Goal: Task Accomplishment & Management: Complete application form

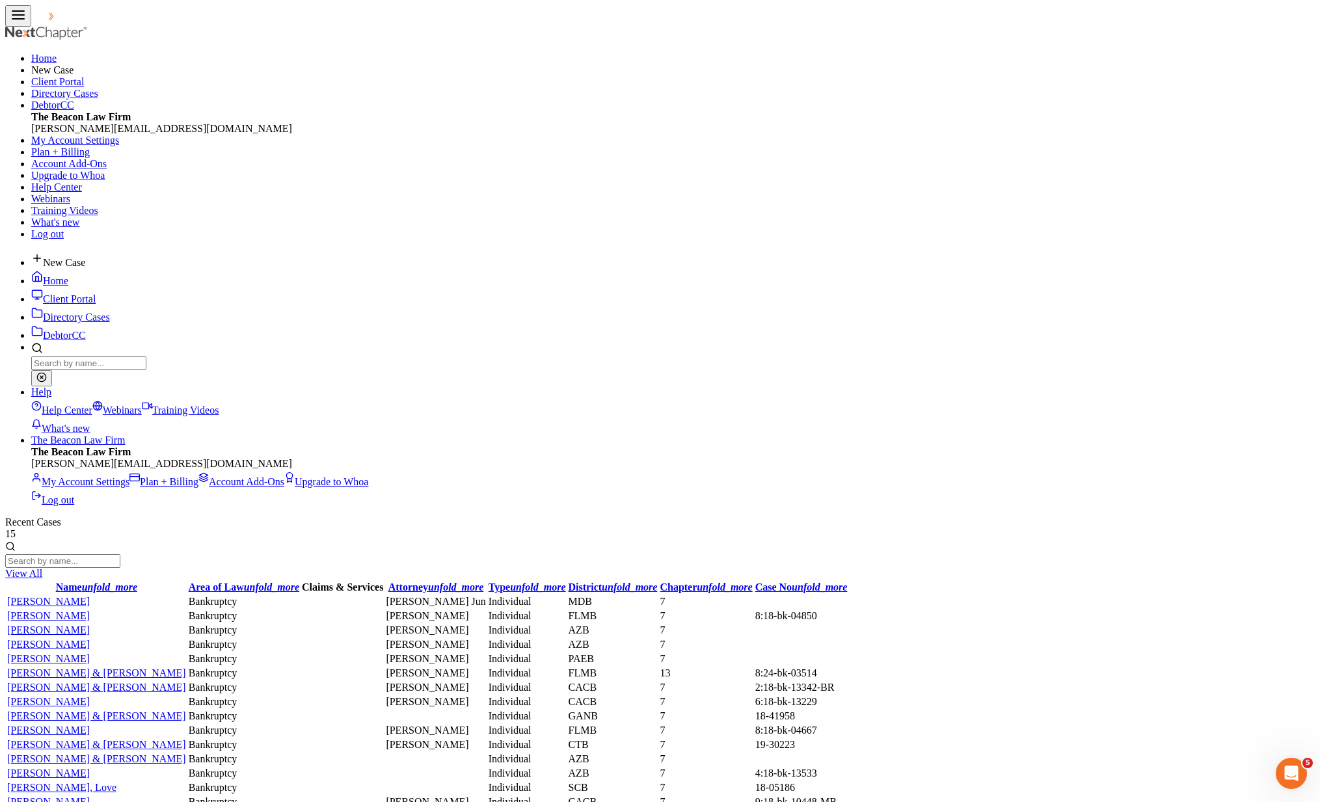
click at [125, 435] on link "The Beacon Law Firm" at bounding box center [78, 440] width 94 height 11
click at [129, 476] on link "My Account Settings" at bounding box center [80, 481] width 98 height 11
select select "15"
select select "24"
select select "9"
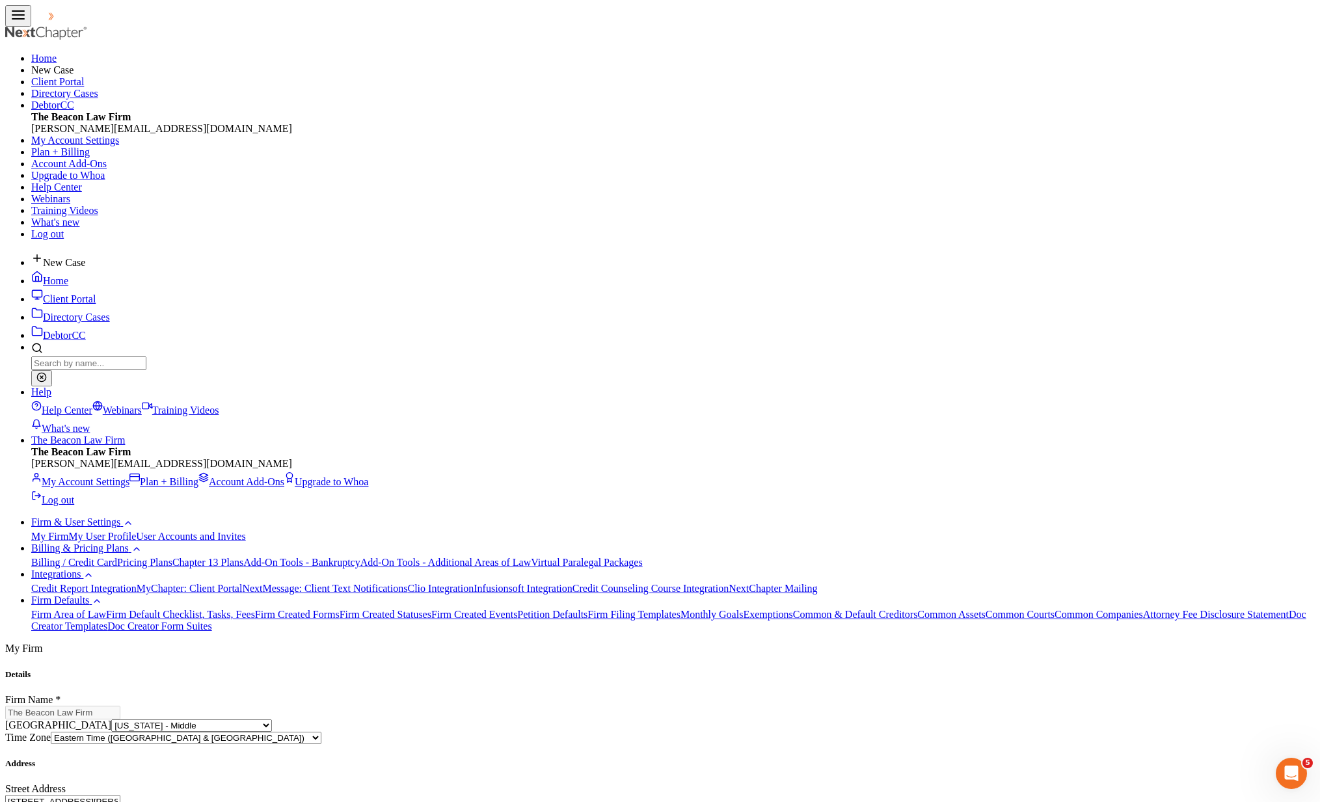
click at [136, 531] on link "User Accounts and Invites" at bounding box center [190, 536] width 109 height 11
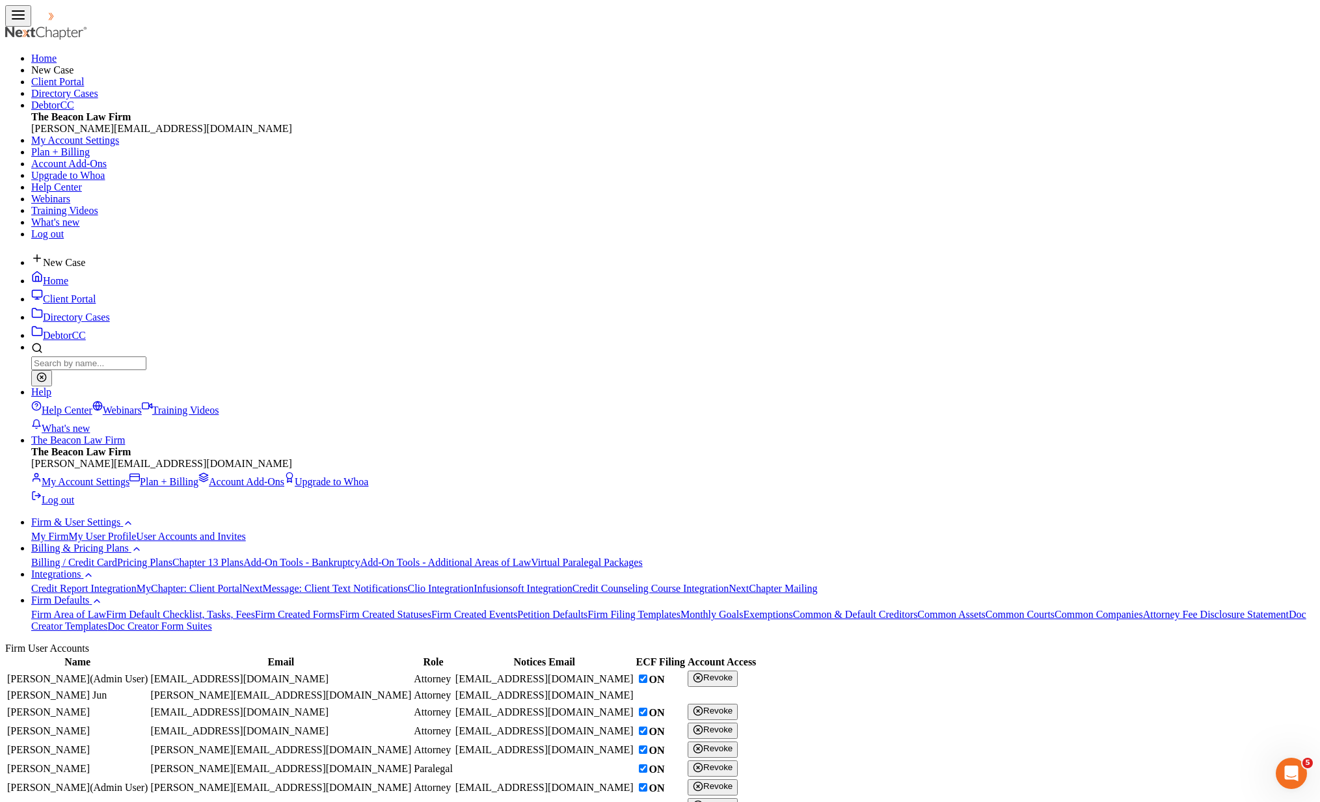
click at [136, 531] on link "User Accounts and Invites" at bounding box center [190, 536] width 109 height 11
click at [45, 25] on link at bounding box center [72, 19] width 83 height 11
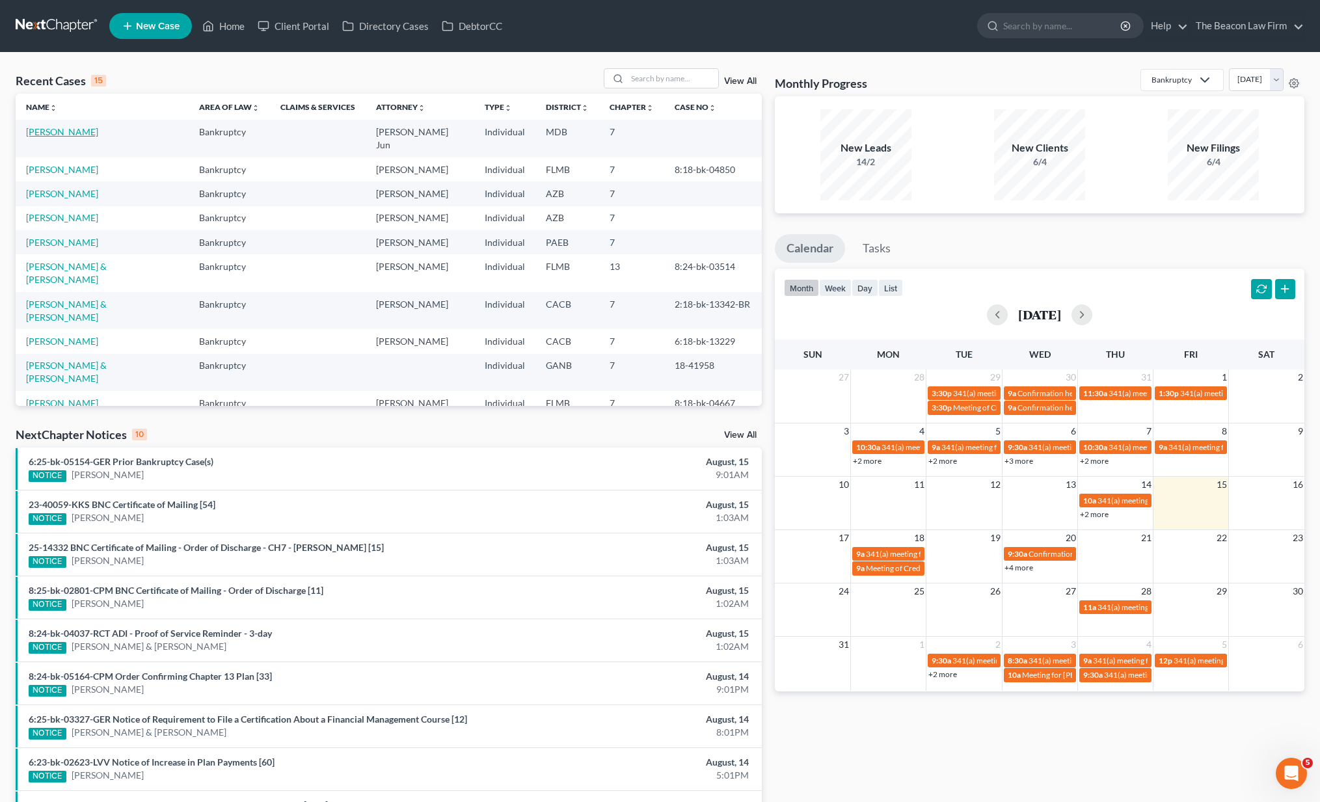
click at [60, 135] on link "[PERSON_NAME]" at bounding box center [62, 131] width 72 height 11
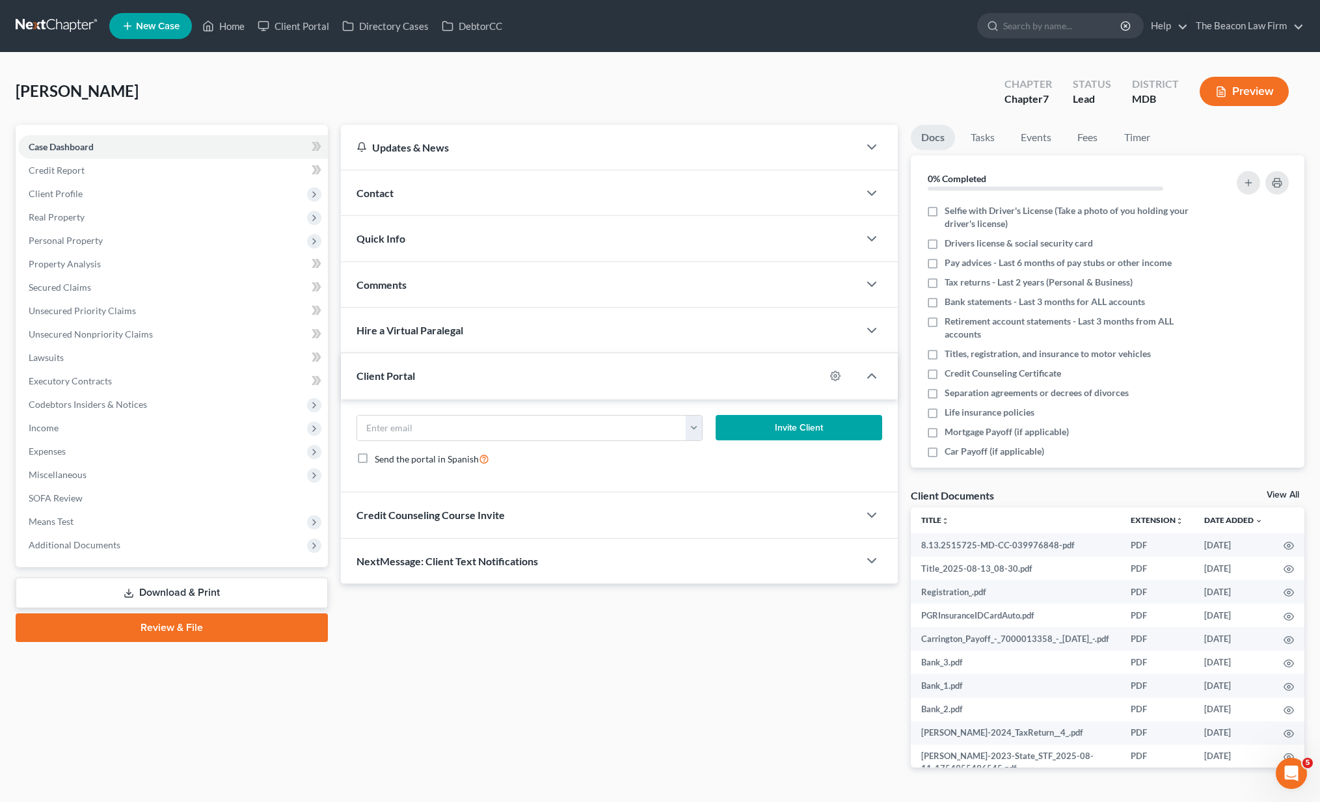
click at [225, 636] on link "Review & File" at bounding box center [172, 627] width 312 height 29
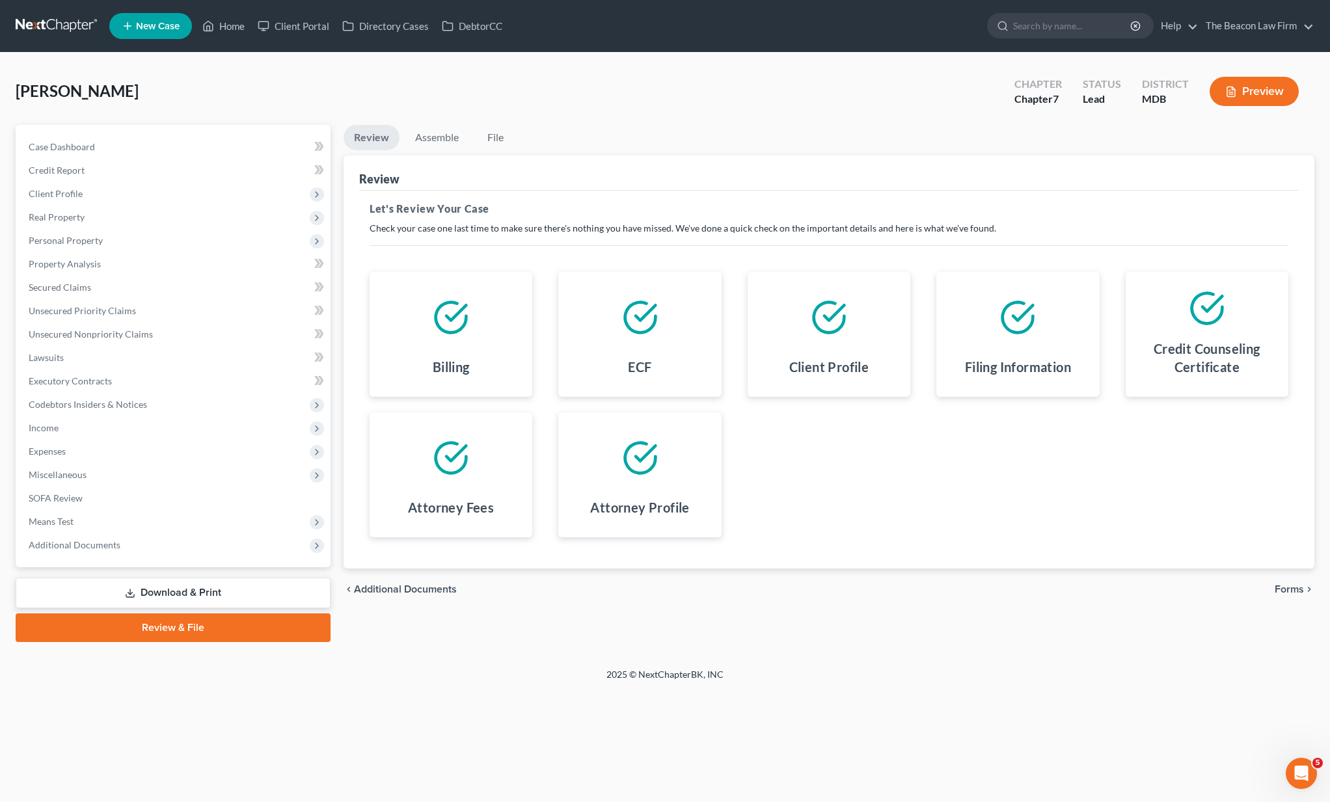
click at [1299, 589] on span "Forms" at bounding box center [1288, 589] width 29 height 10
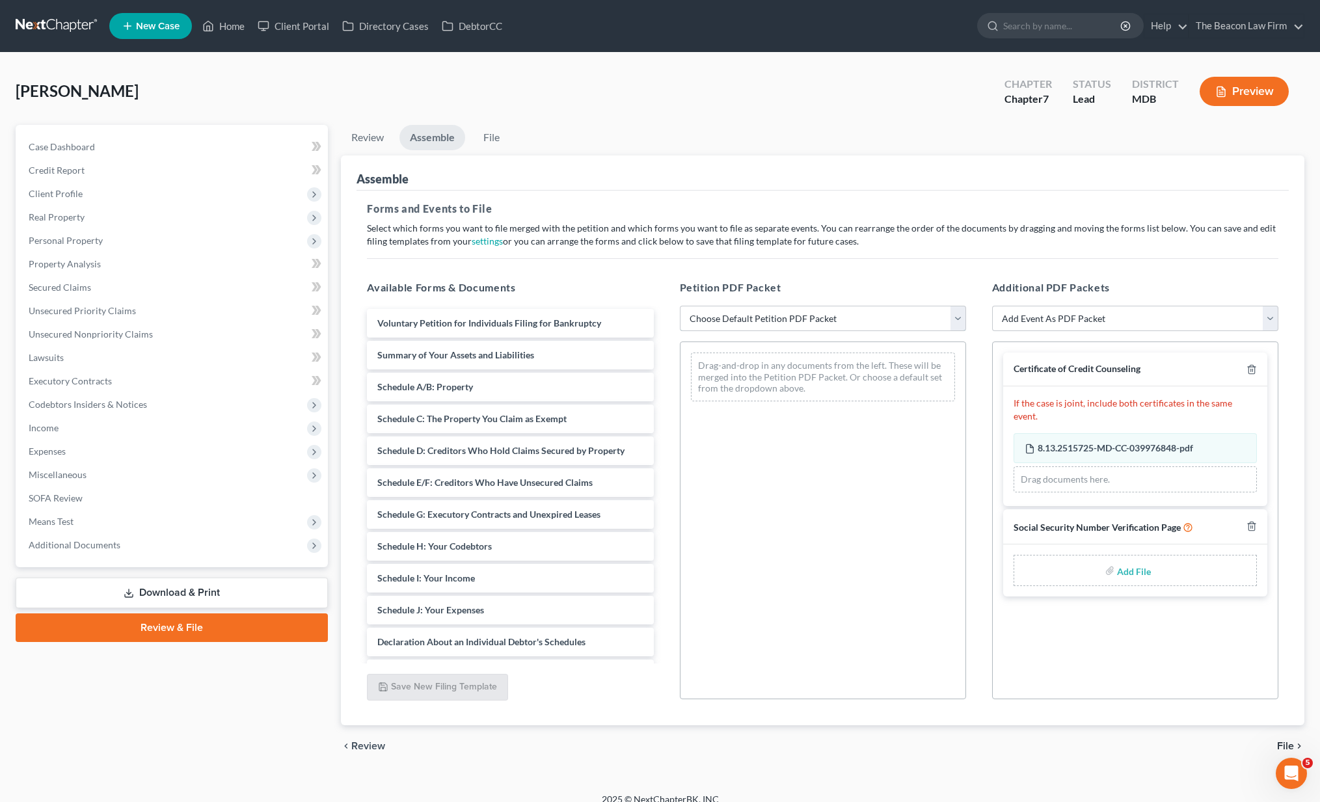
select select "1"
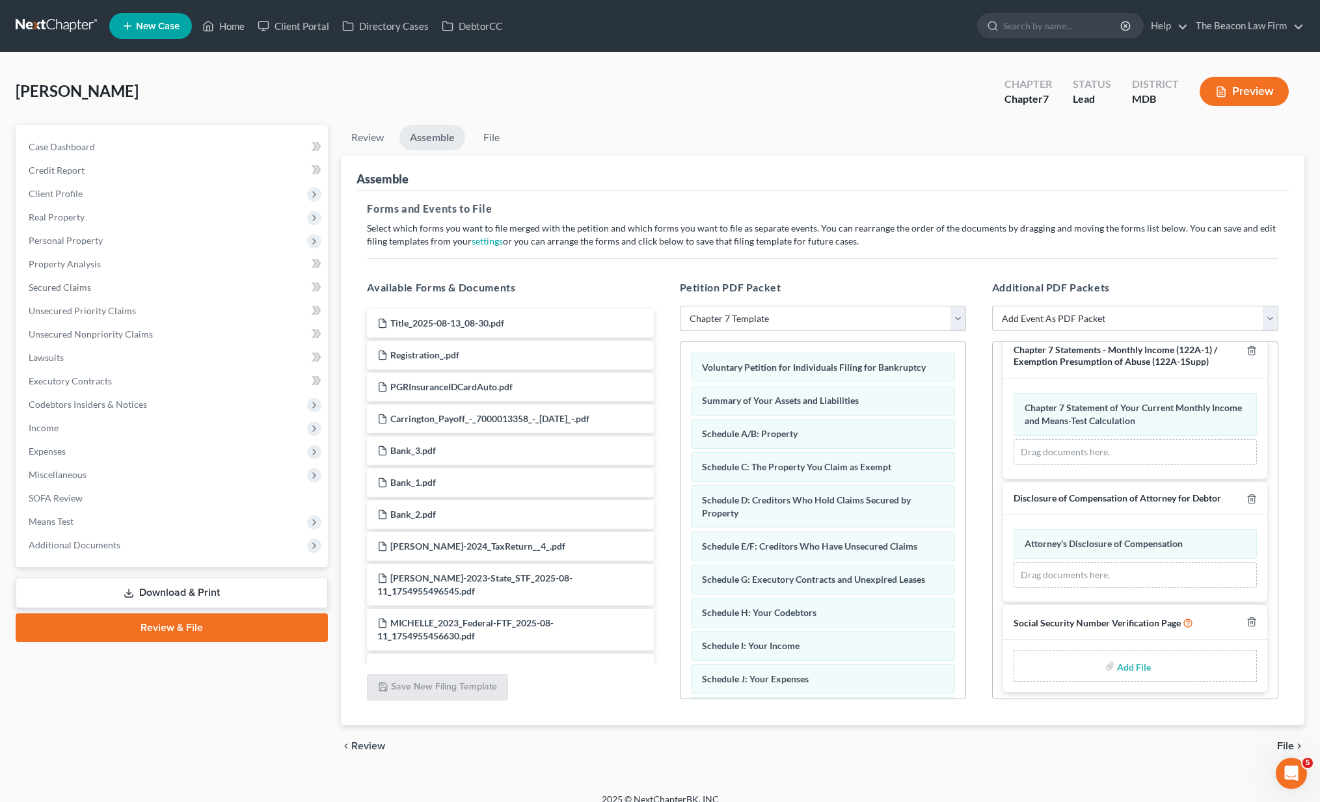
scroll to position [14, 0]
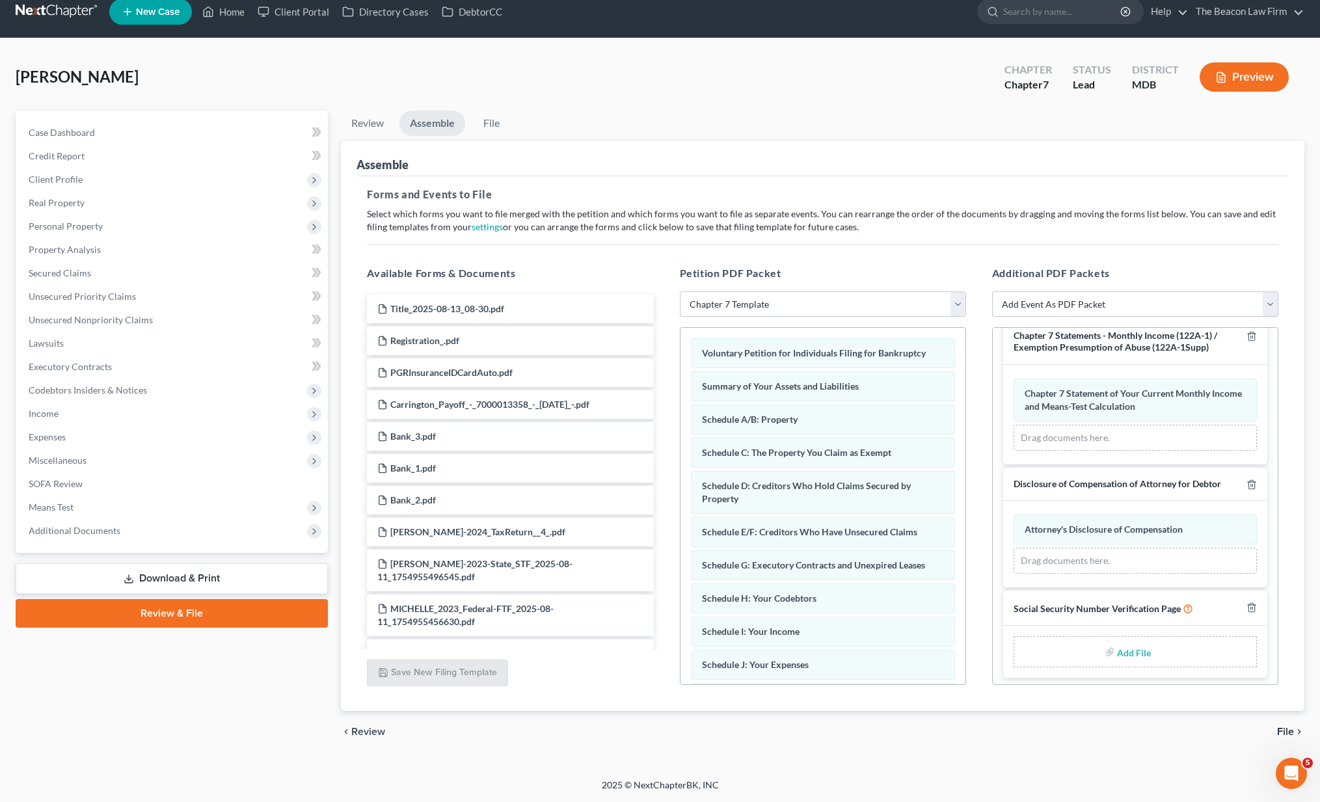
click at [1127, 656] on input "file" at bounding box center [1132, 651] width 31 height 23
type input "C:\fakepath\3a4775fa-aeca-4c4c-b73c-1bf8d515d647.pdf"
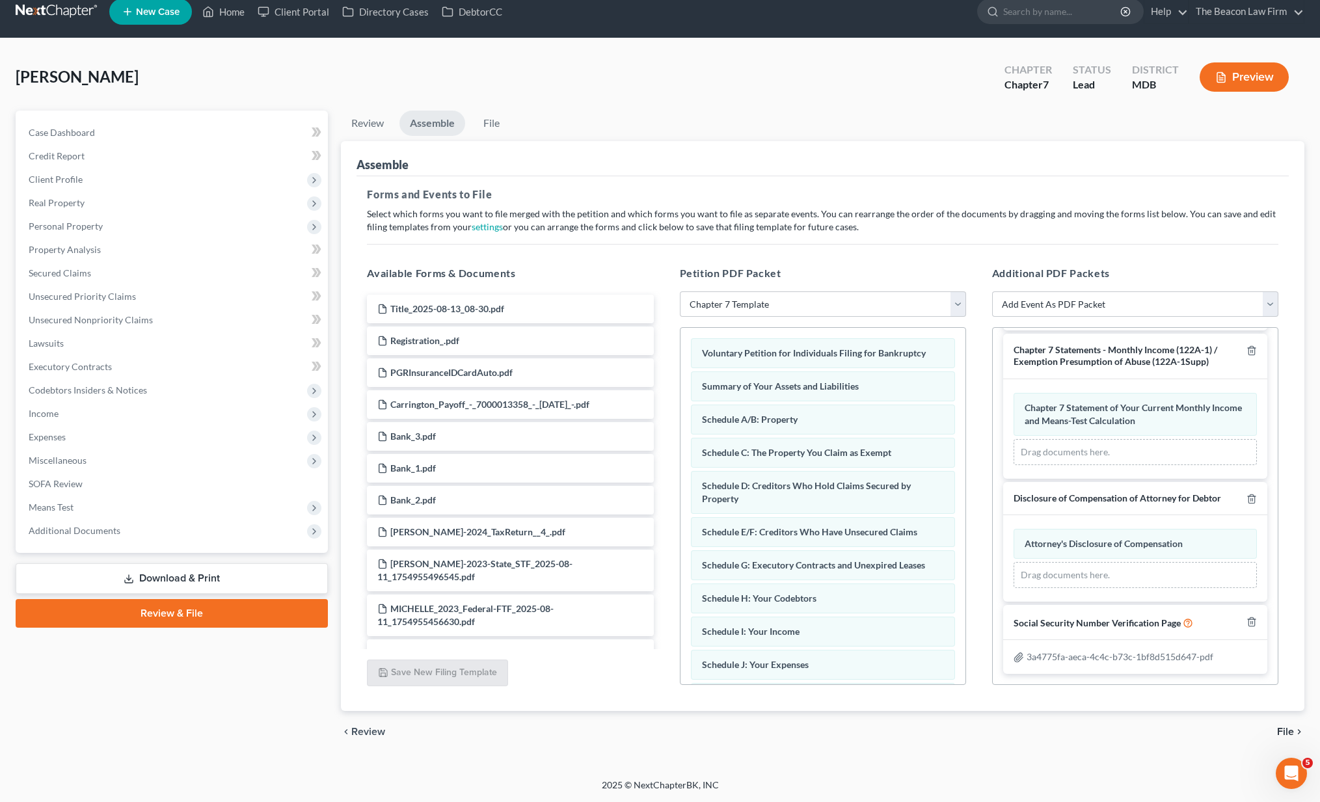
scroll to position [293, 0]
click at [1290, 733] on span "File" at bounding box center [1285, 732] width 17 height 10
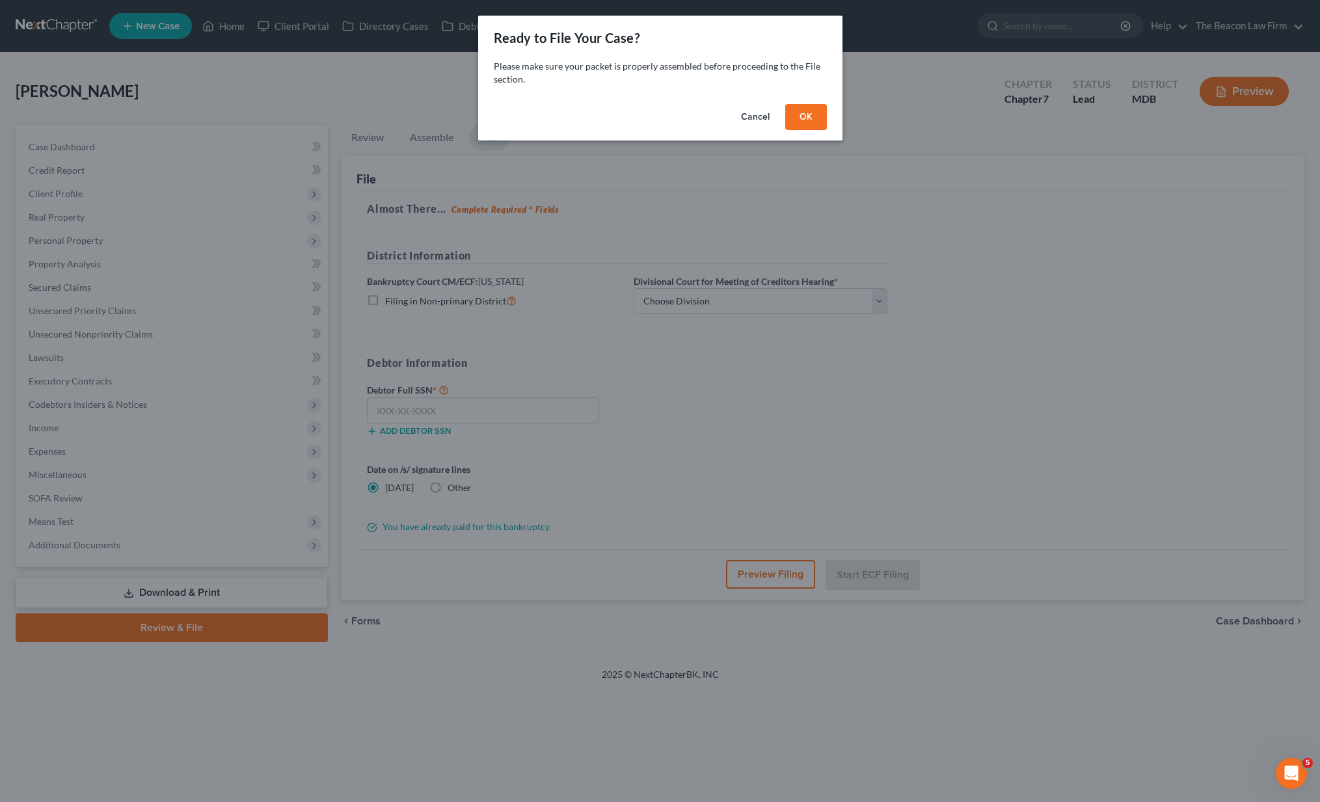
scroll to position [0, 0]
drag, startPoint x: 816, startPoint y: 115, endPoint x: 792, endPoint y: 176, distance: 65.5
click at [815, 115] on button "OK" at bounding box center [811, 117] width 42 height 26
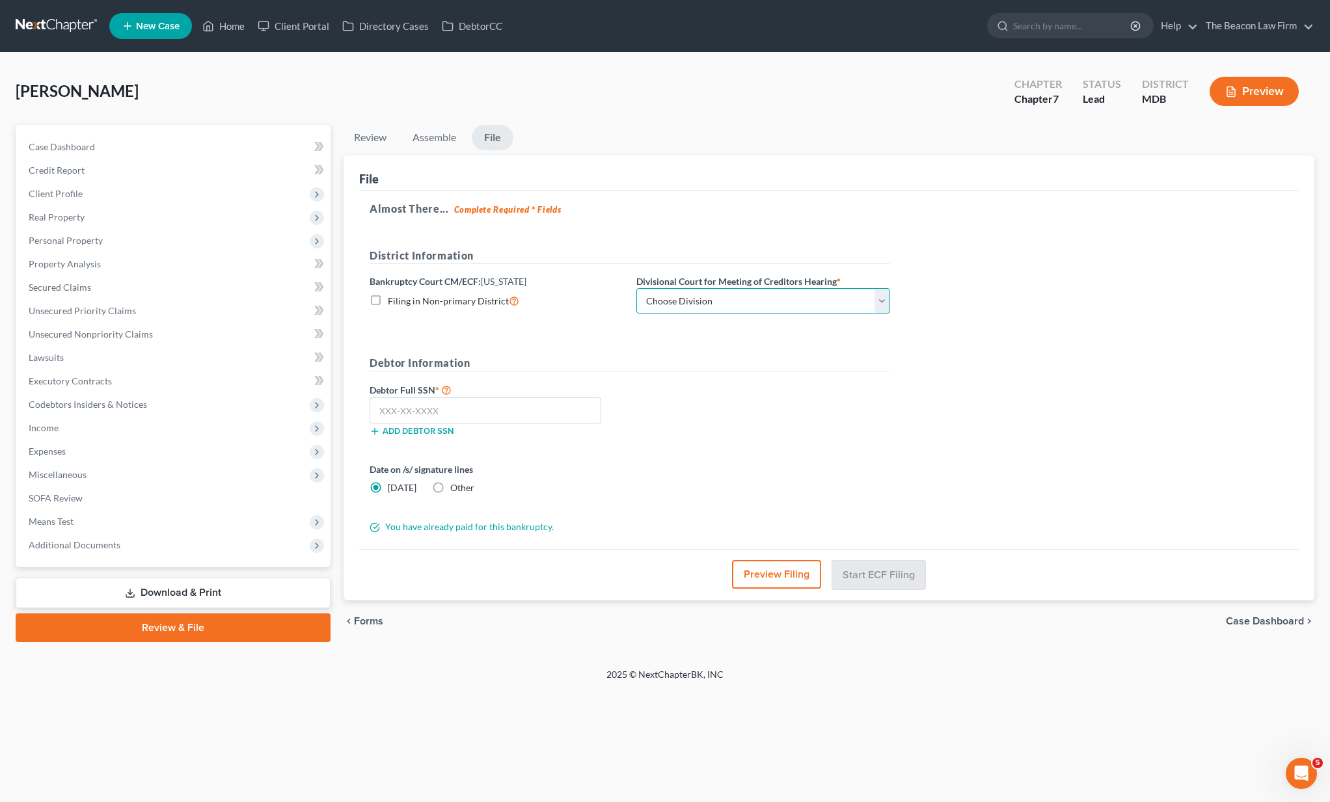
select select "1"
click at [546, 417] on input "text" at bounding box center [486, 411] width 232 height 26
type input "216-19-3504"
click at [897, 581] on button "Start ECF Filing" at bounding box center [878, 574] width 93 height 29
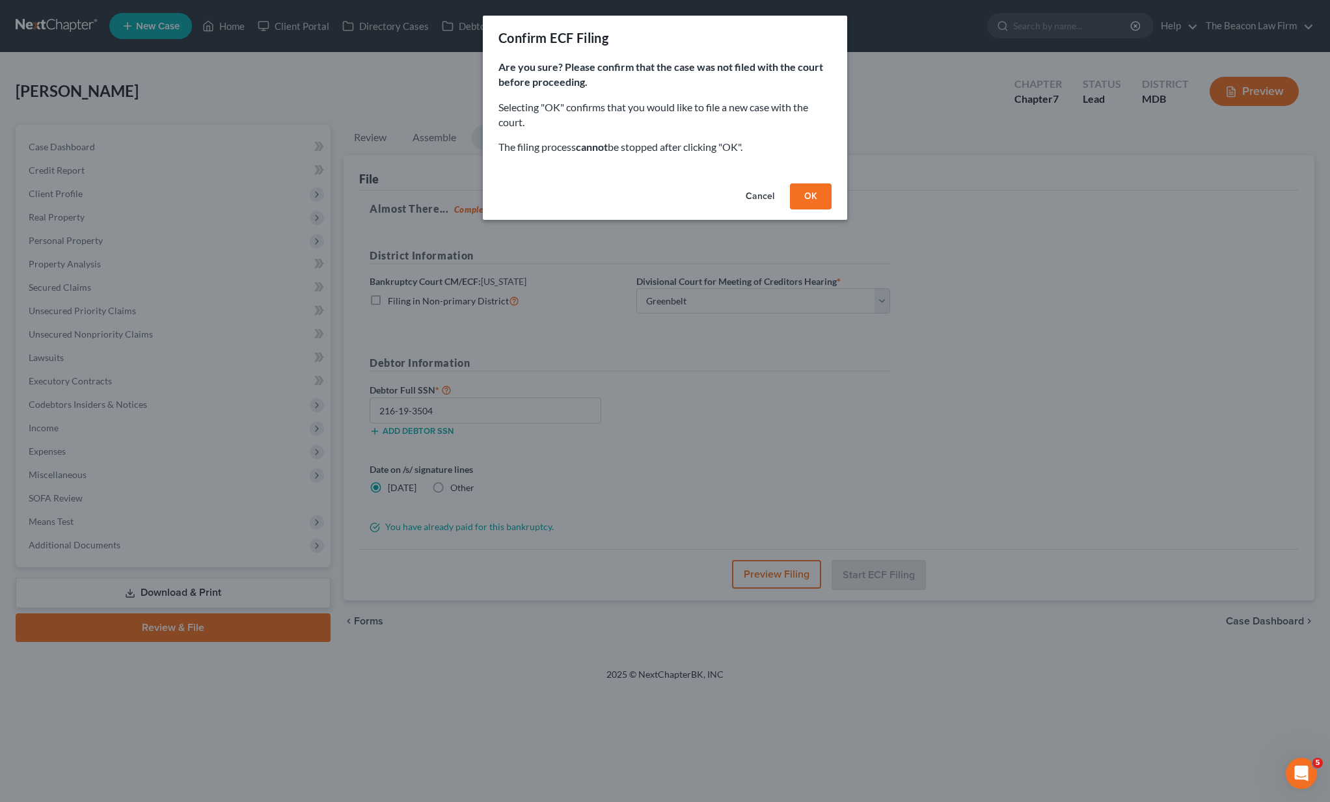
click at [808, 191] on button "OK" at bounding box center [811, 196] width 42 height 26
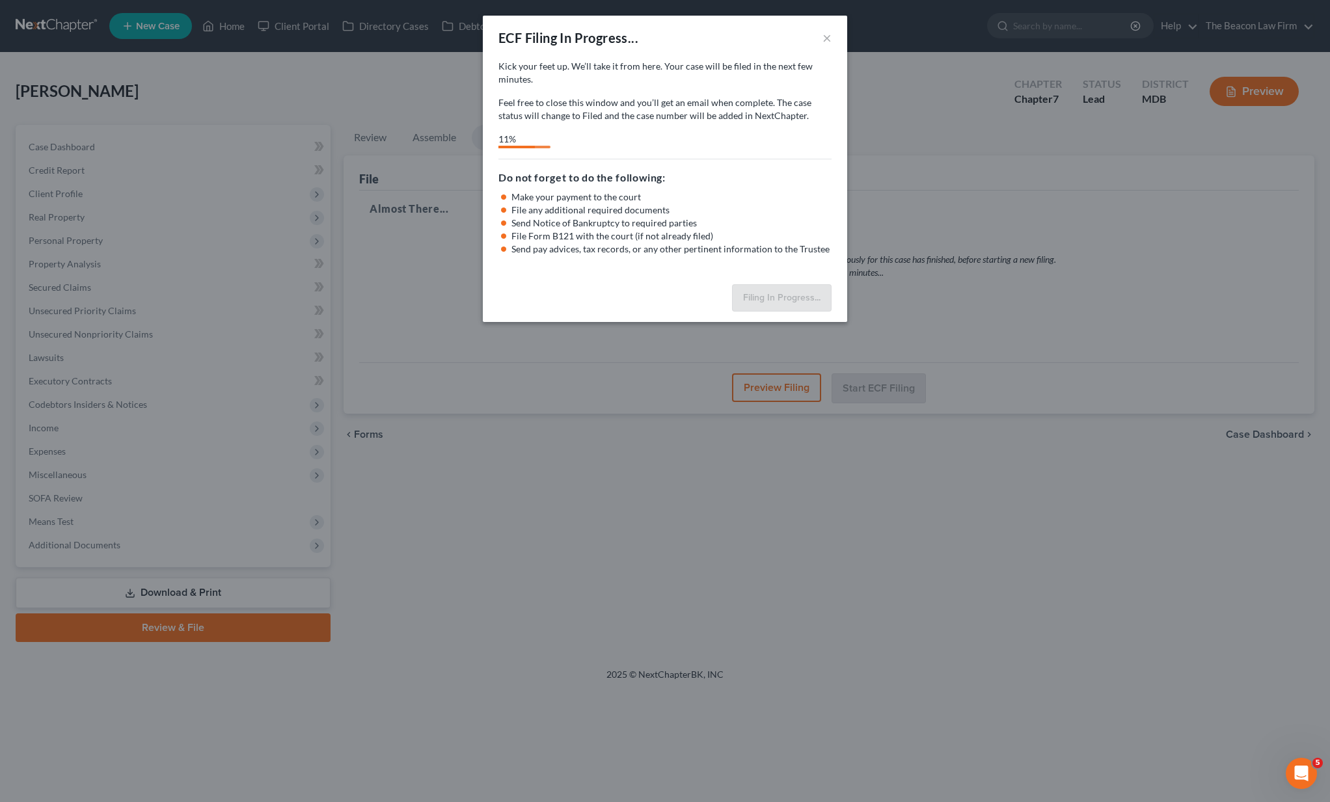
select select "1"
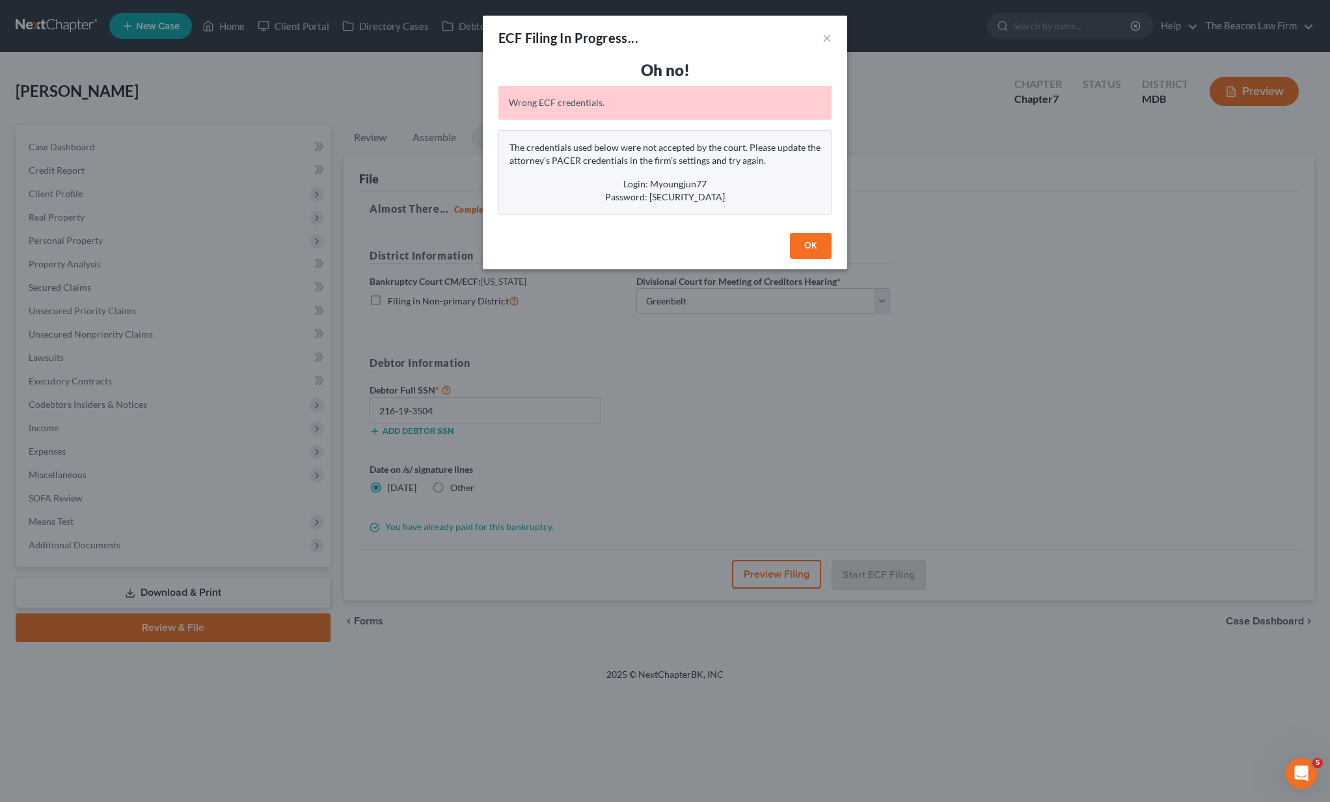
click at [807, 243] on button "OK" at bounding box center [811, 246] width 42 height 26
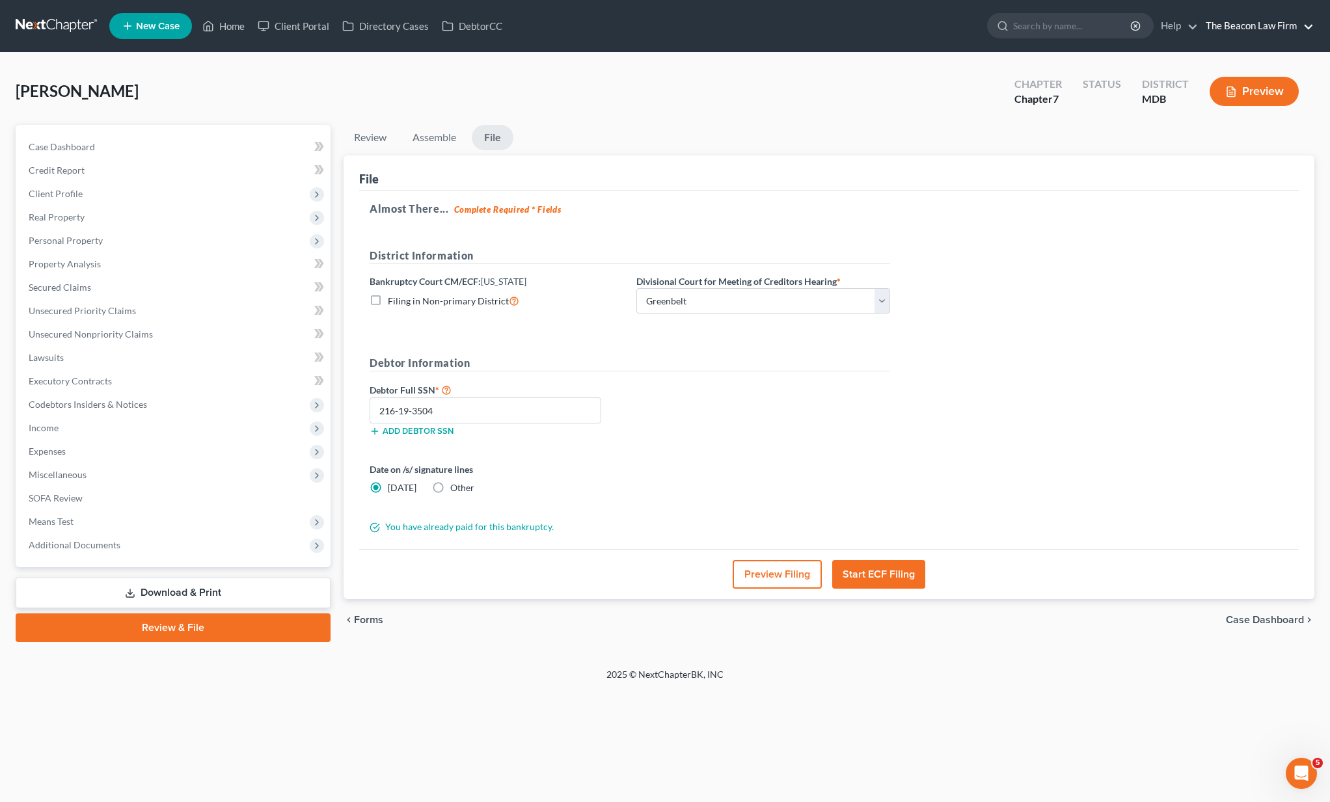
click at [1207, 26] on link "The Beacon Law Firm" at bounding box center [1256, 25] width 115 height 23
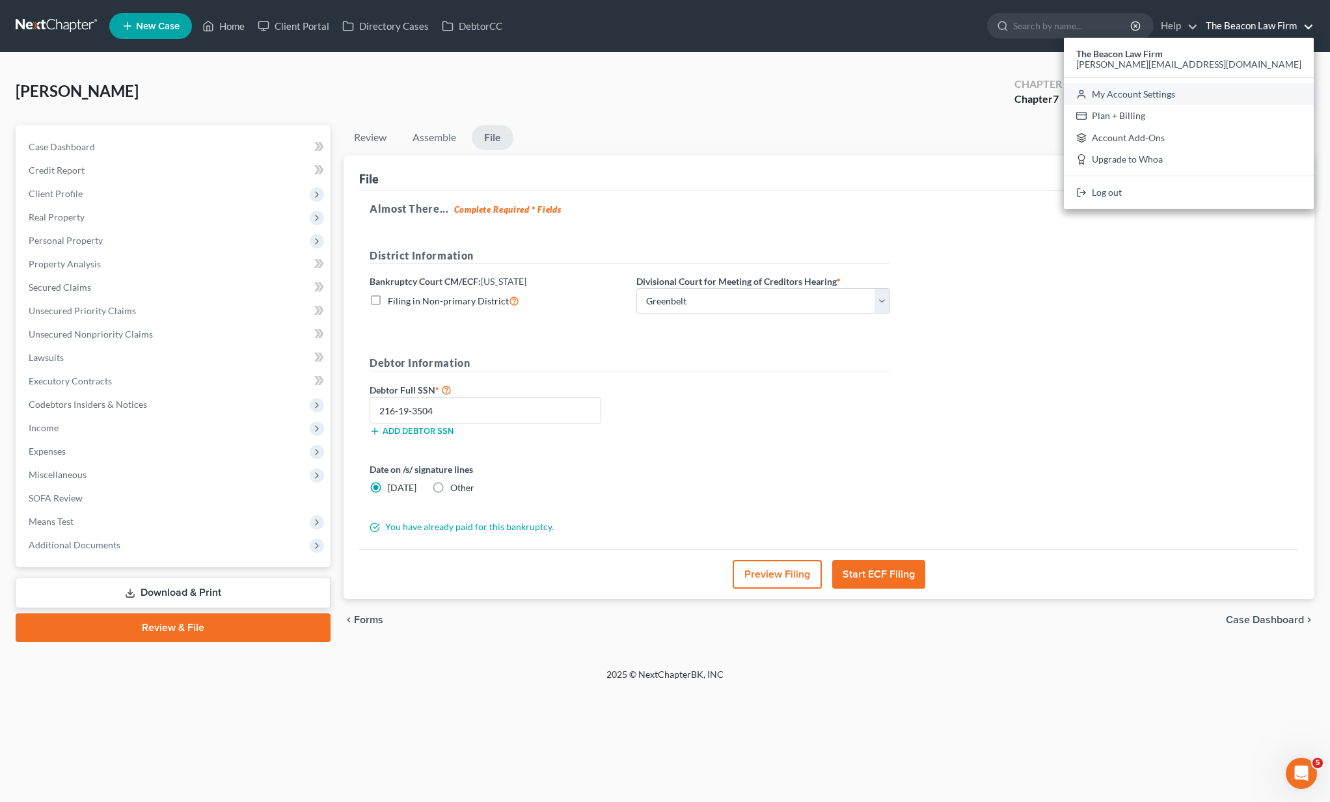
click at [1252, 96] on link "My Account Settings" at bounding box center [1189, 94] width 250 height 22
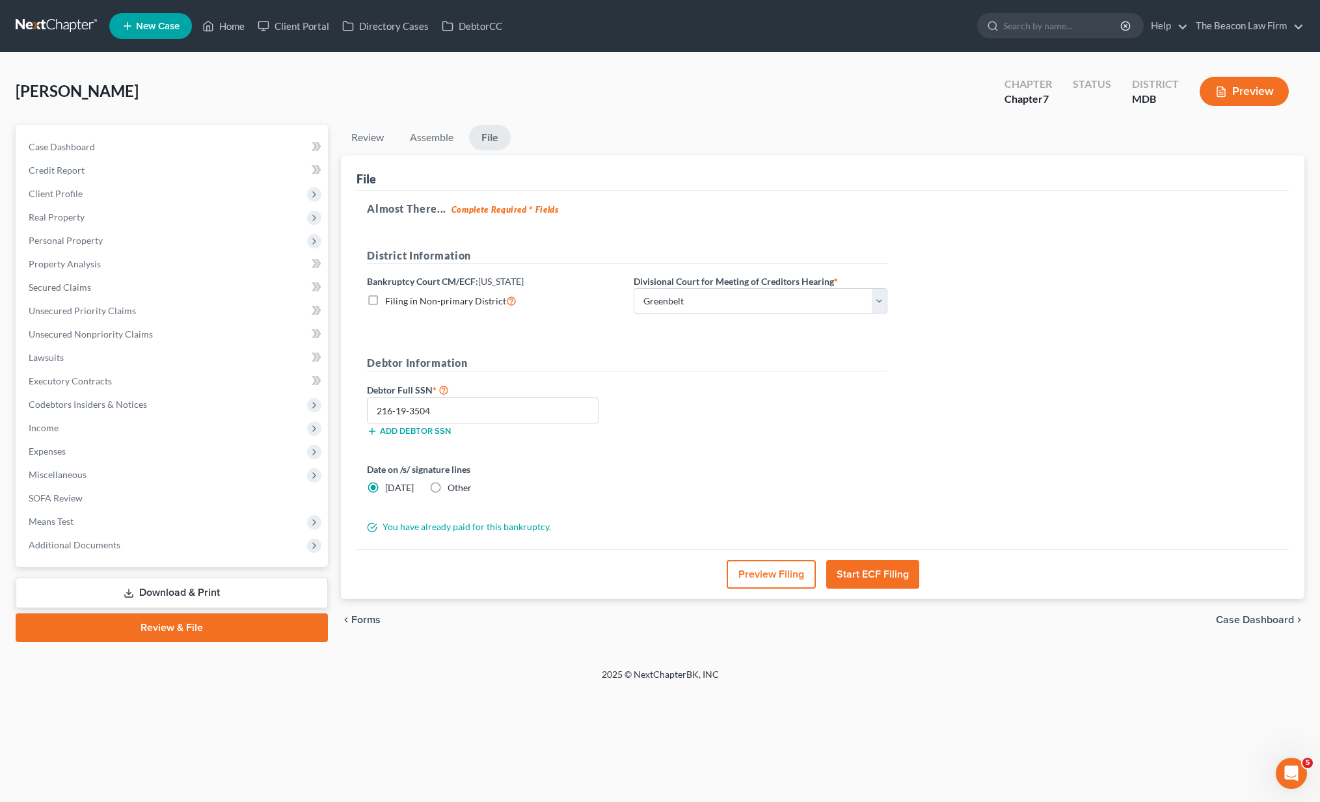
select select "15"
select select "24"
select select "9"
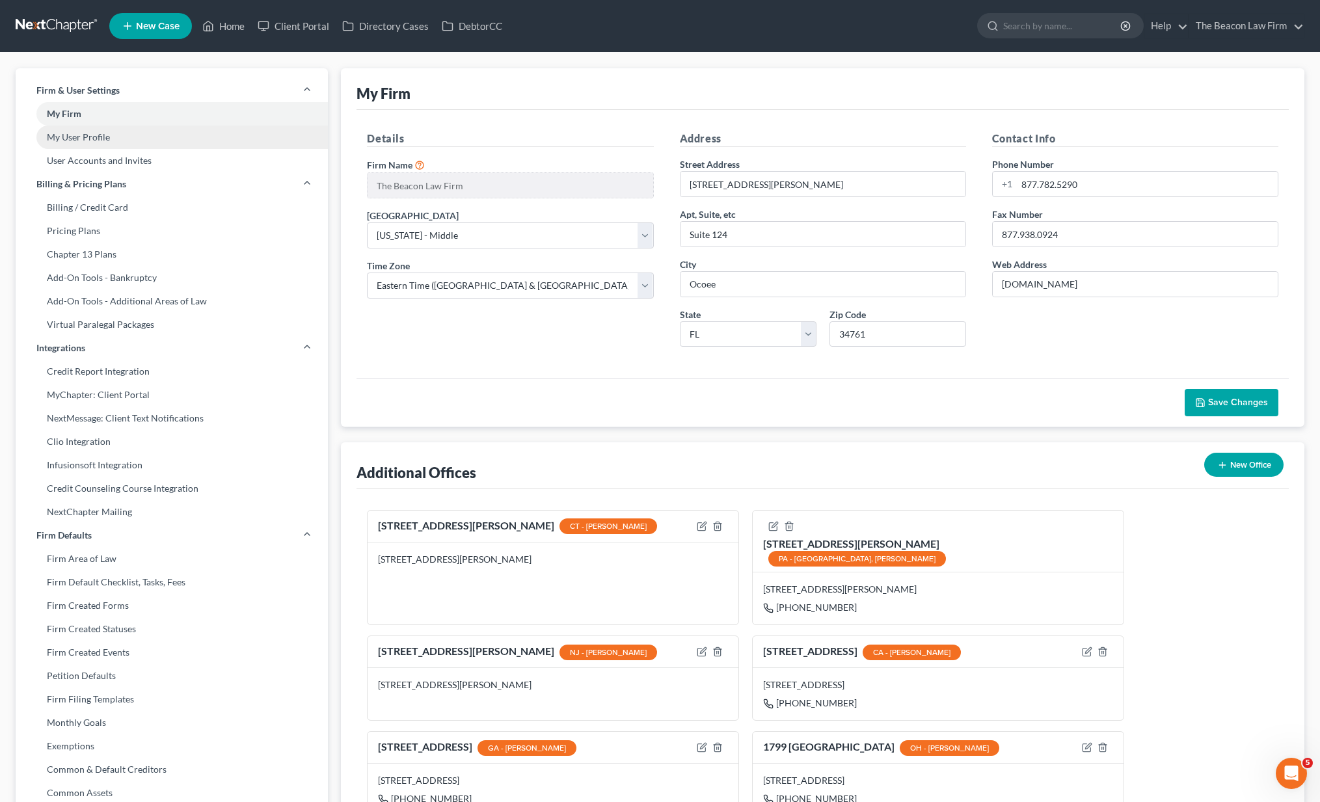
click at [105, 141] on link "My User Profile" at bounding box center [172, 137] width 312 height 23
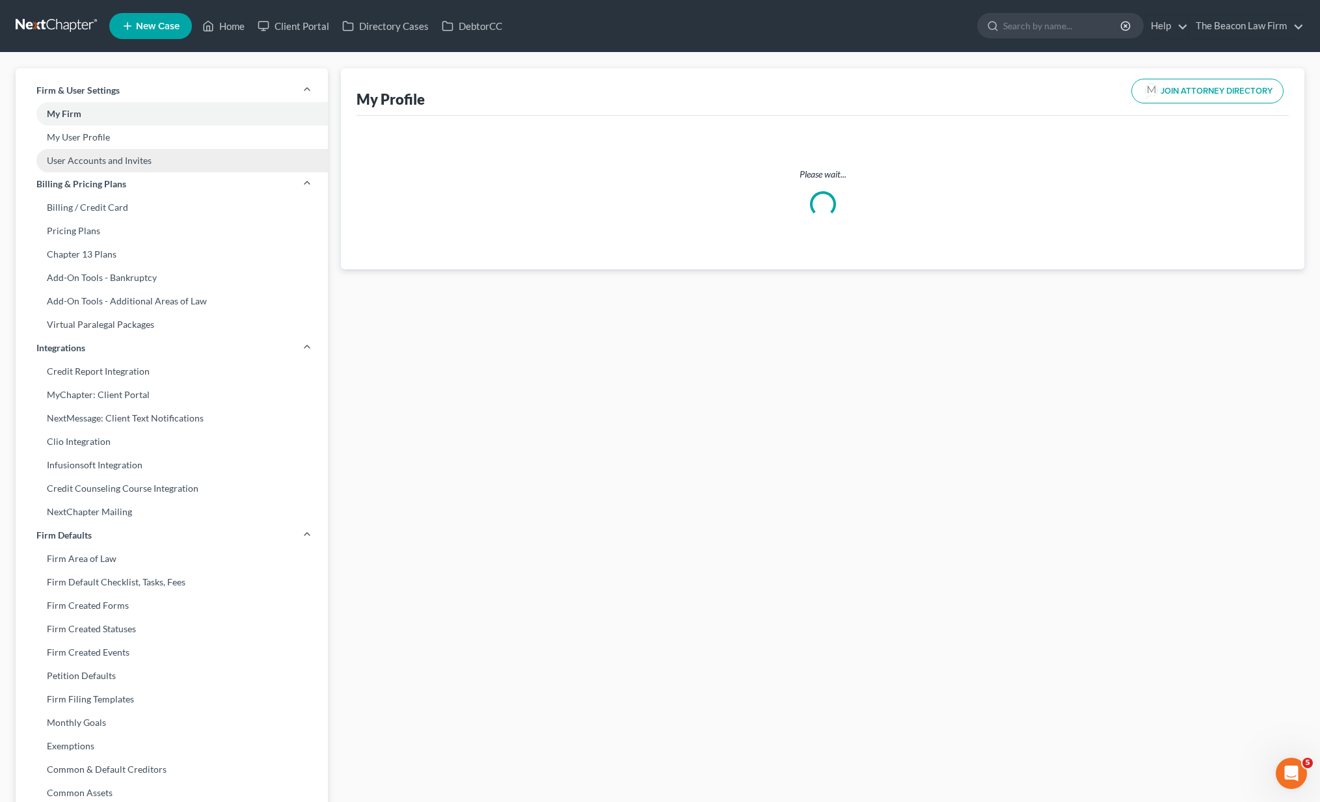
select select "21"
select select "38"
select select "attorney"
select select "0"
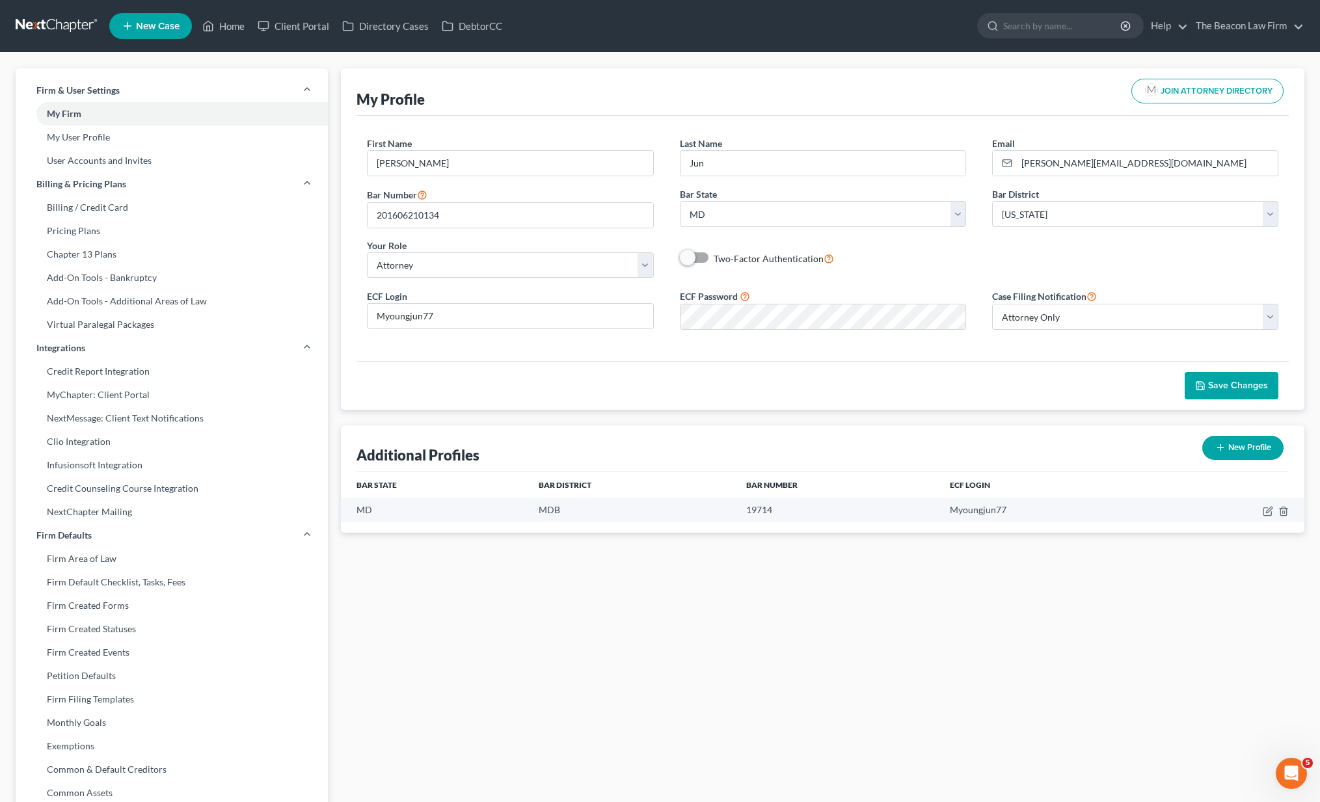
click at [1201, 398] on button "Save Changes" at bounding box center [1232, 385] width 94 height 27
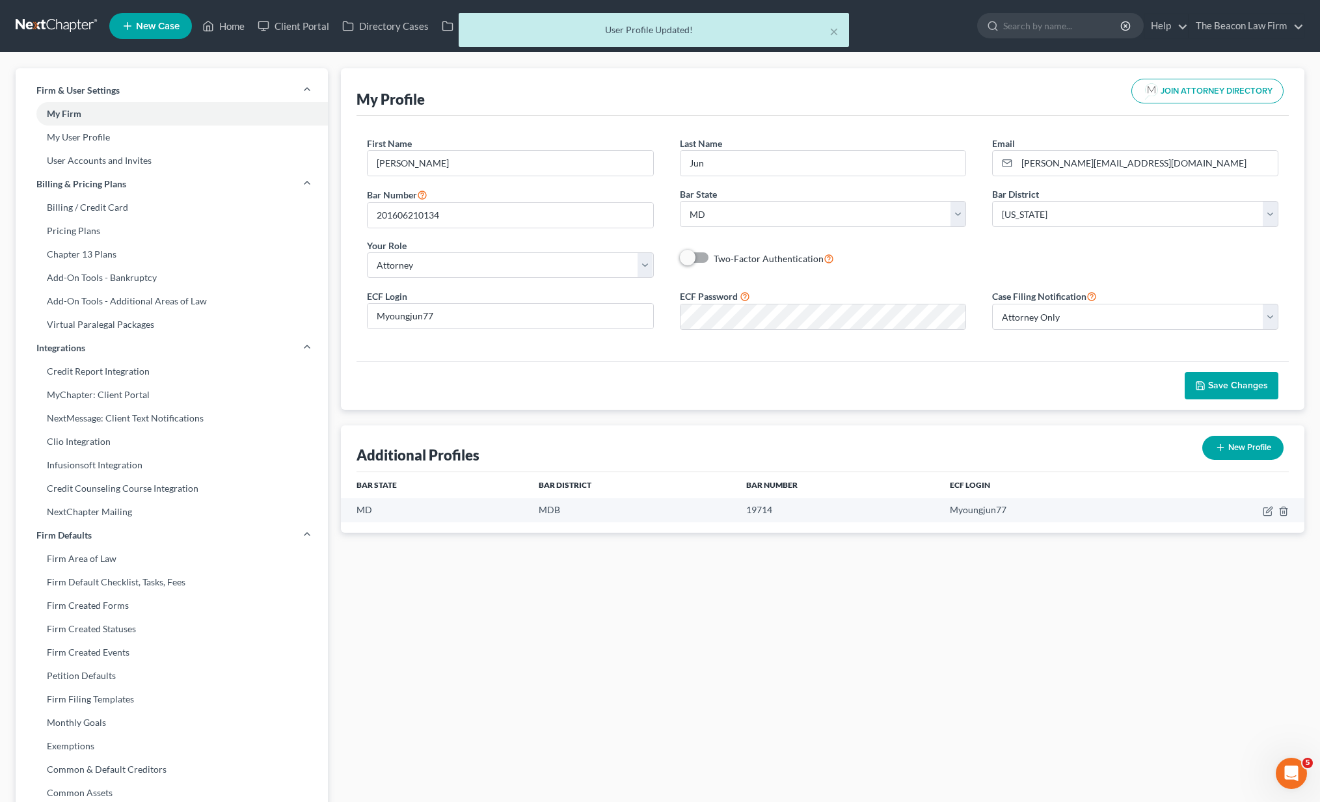
click at [58, 25] on div "× User Profile Updated!" at bounding box center [653, 33] width 1320 height 40
click at [55, 29] on div "× User Profile Updated!" at bounding box center [653, 33] width 1320 height 40
click at [75, 25] on div "× User Profile Updated!" at bounding box center [653, 33] width 1320 height 40
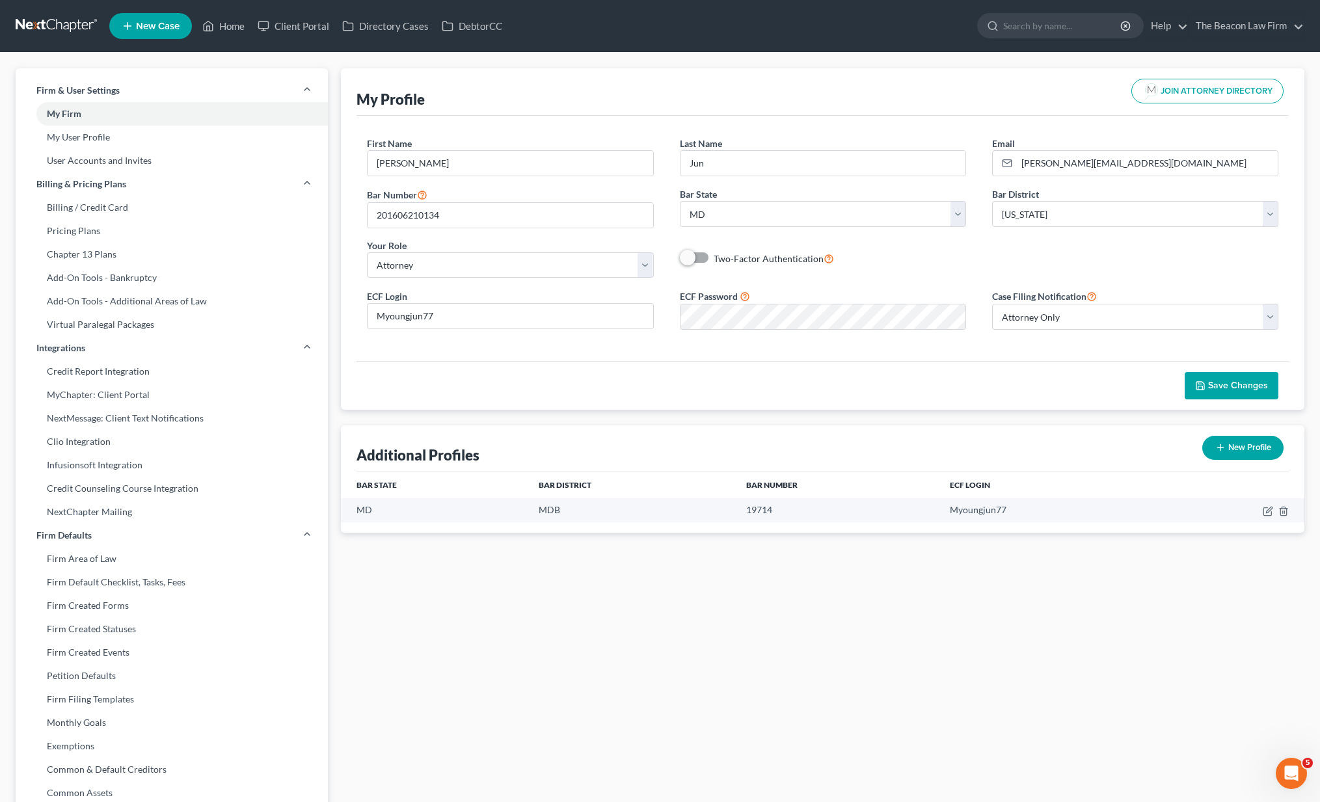
click at [70, 27] on link at bounding box center [57, 25] width 83 height 23
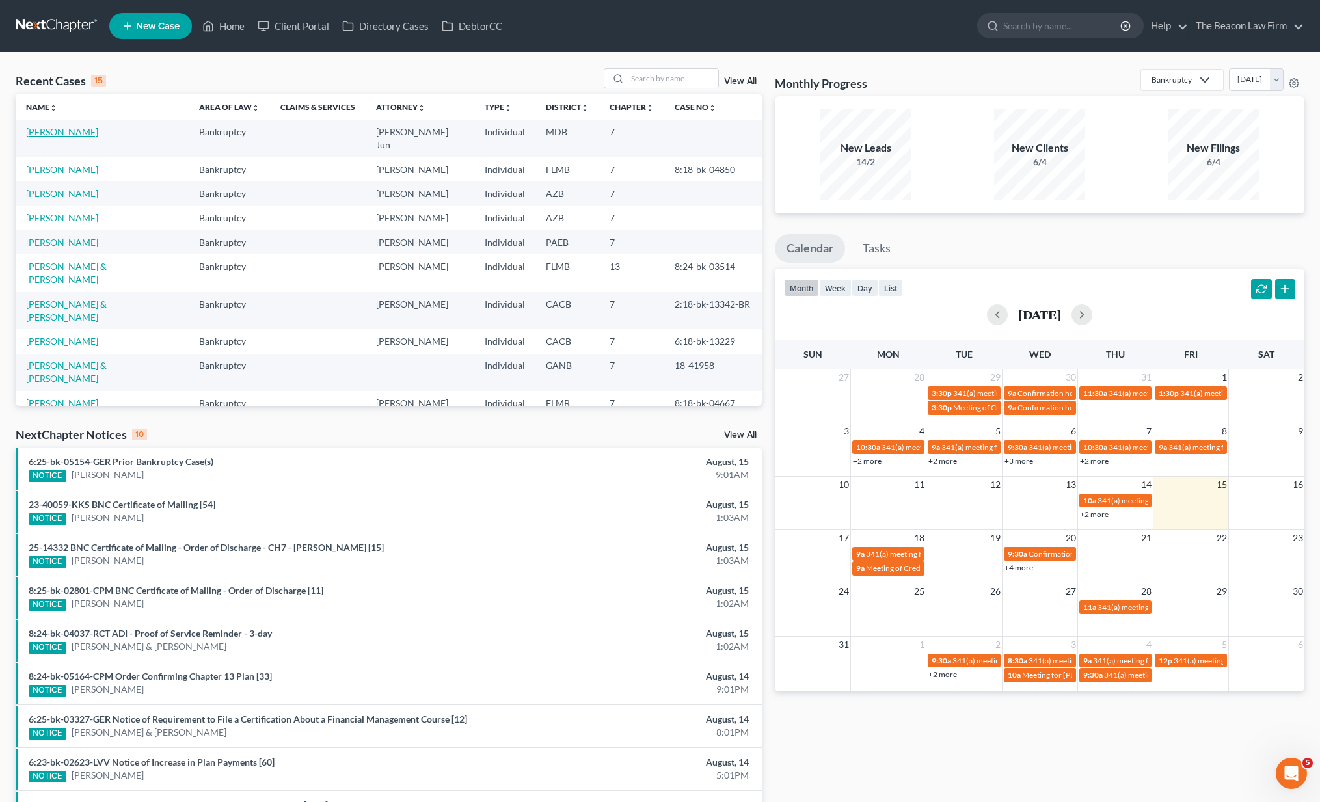
click at [68, 129] on link "[PERSON_NAME]" at bounding box center [62, 131] width 72 height 11
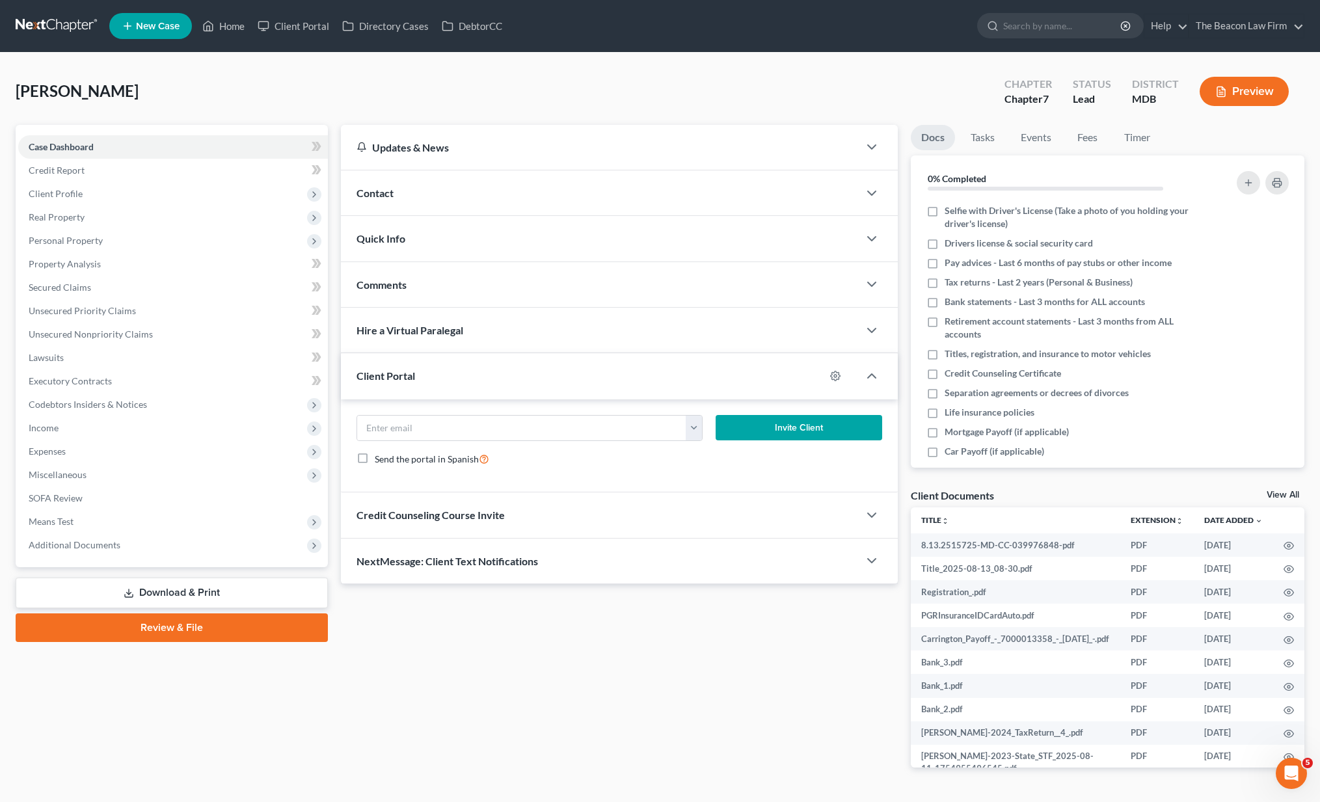
click at [159, 615] on link "Review & File" at bounding box center [172, 627] width 312 height 29
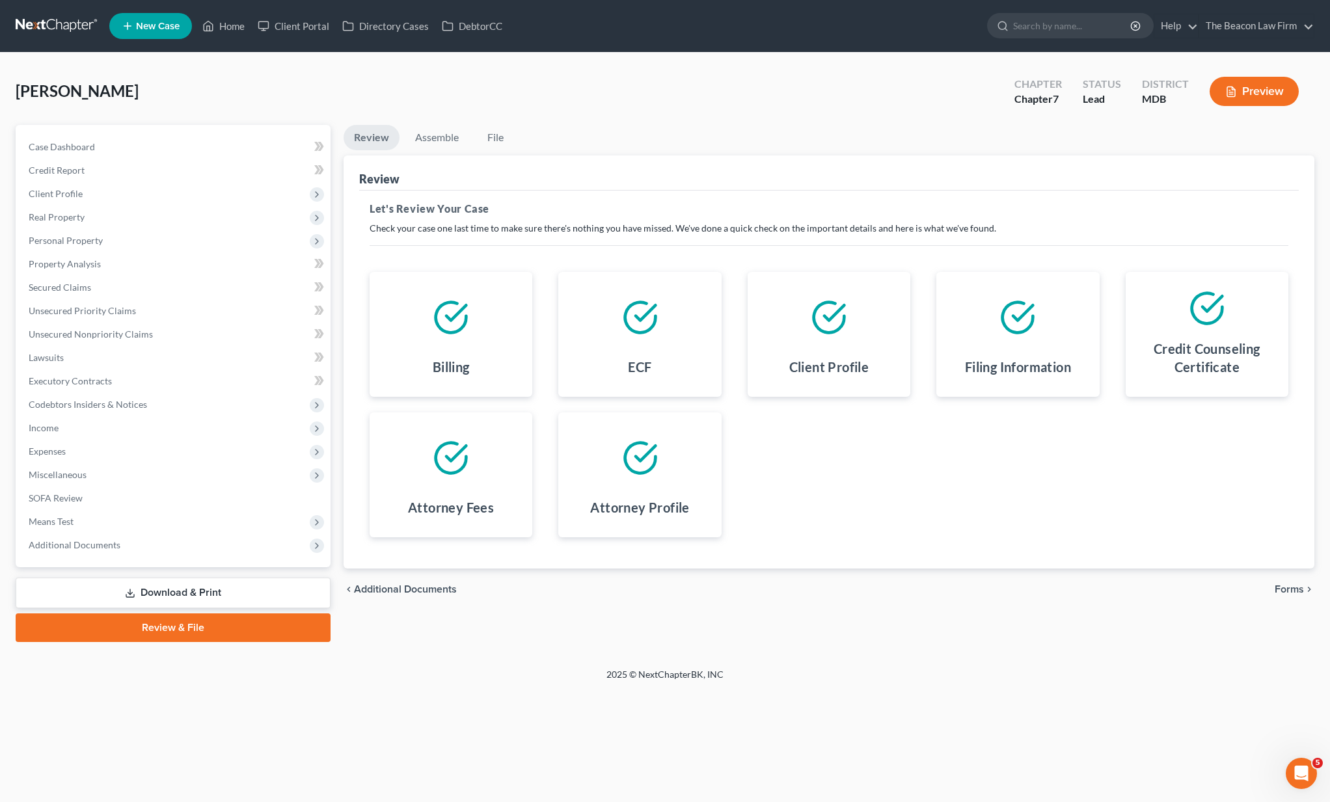
click at [1304, 587] on icon "chevron_right" at bounding box center [1309, 589] width 10 height 10
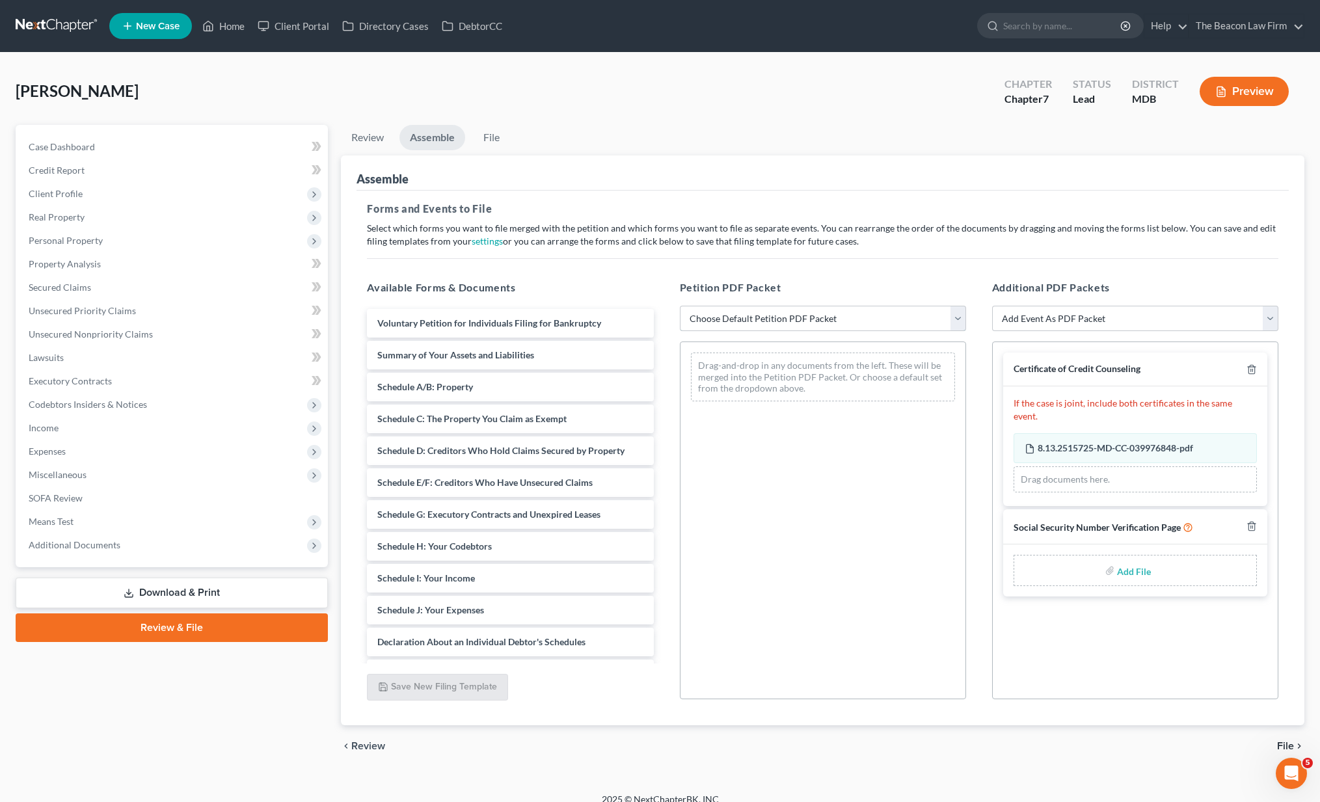
select select "1"
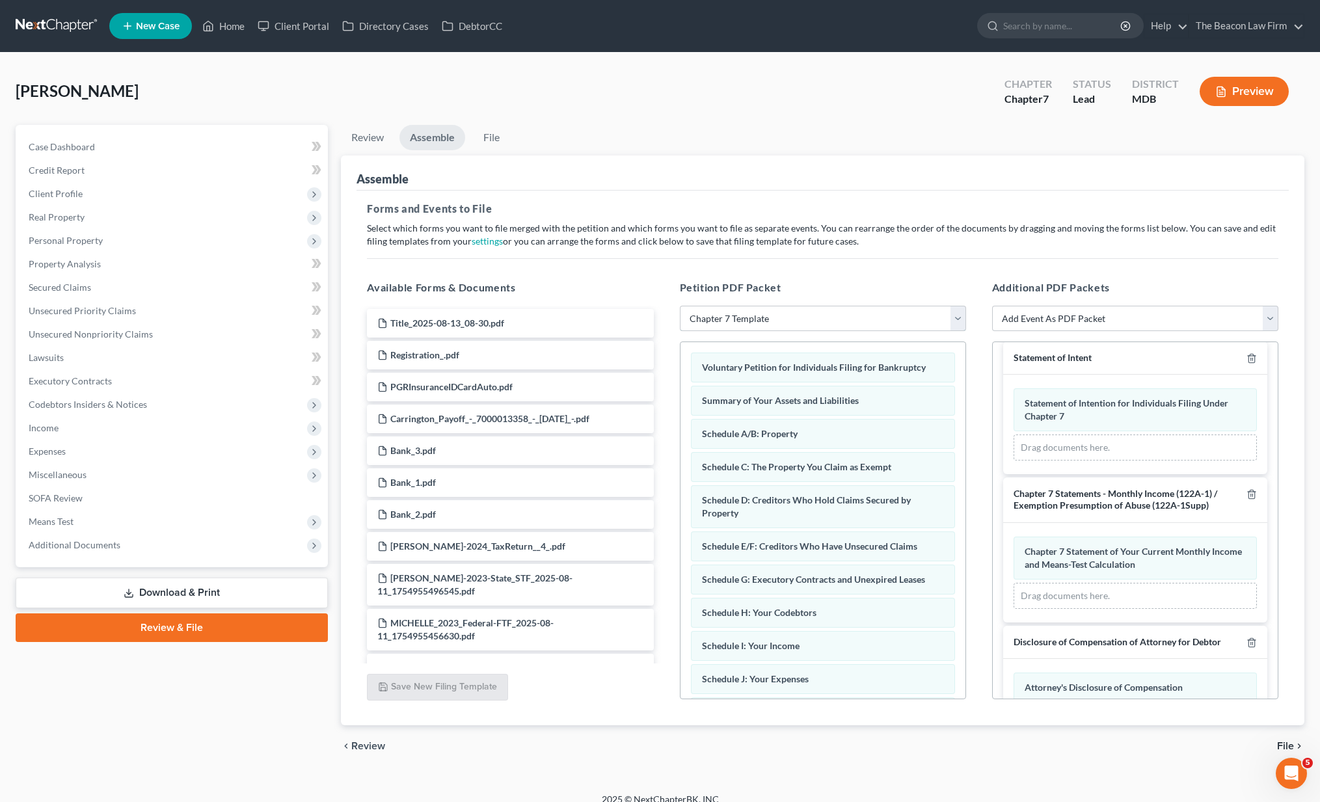
scroll to position [312, 0]
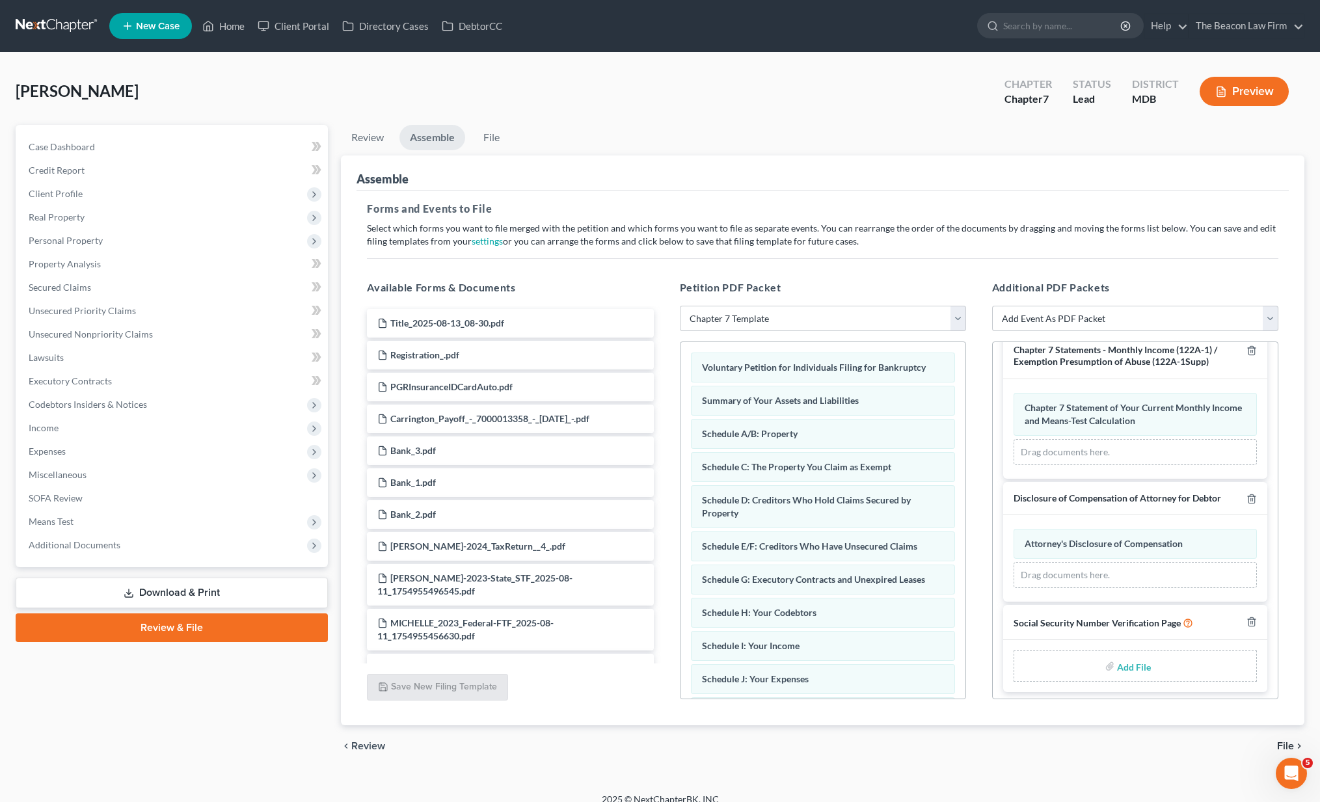
click at [1136, 660] on input "file" at bounding box center [1132, 665] width 31 height 23
type input "C:\fakepath\3a4775fa-aeca-4c4c-b73c-1bf8d515d647.pdf"
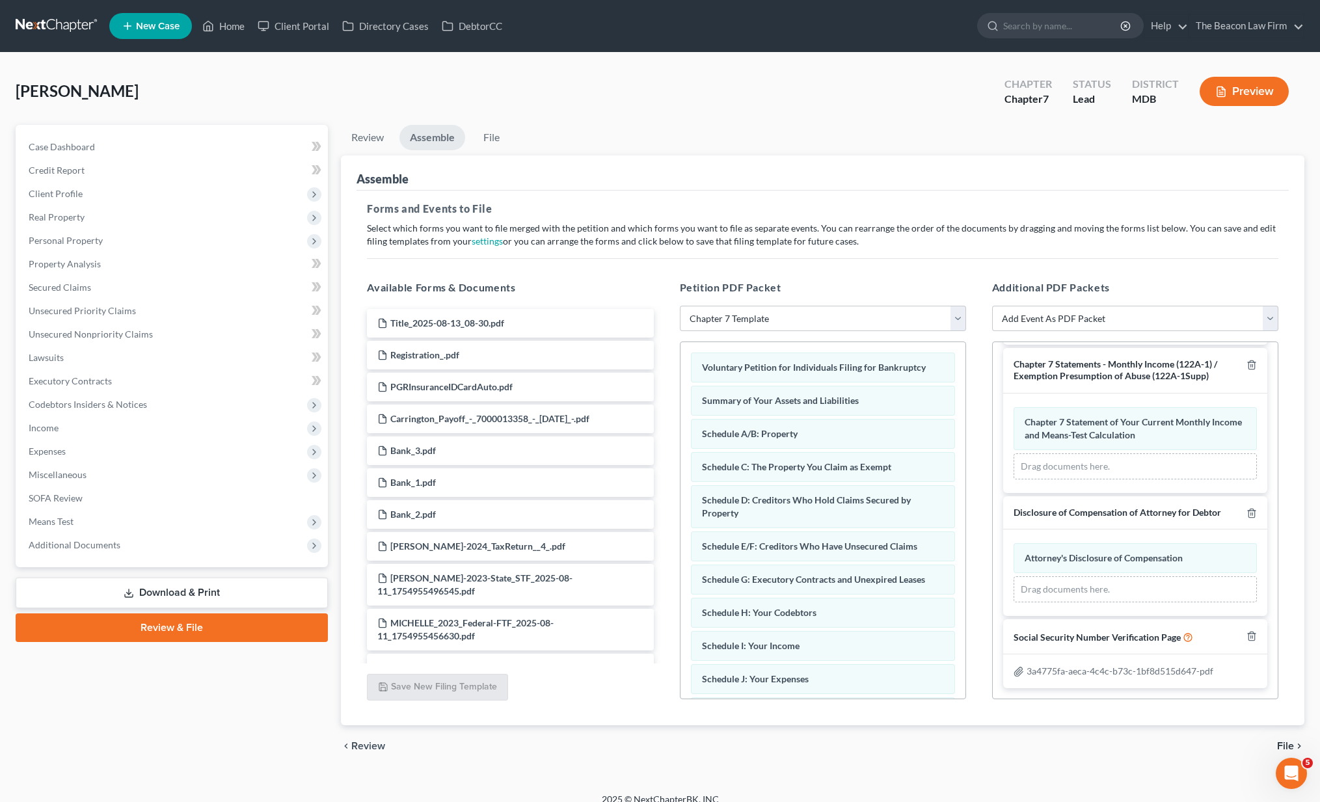
scroll to position [293, 0]
click at [1286, 746] on span "File" at bounding box center [1285, 746] width 17 height 10
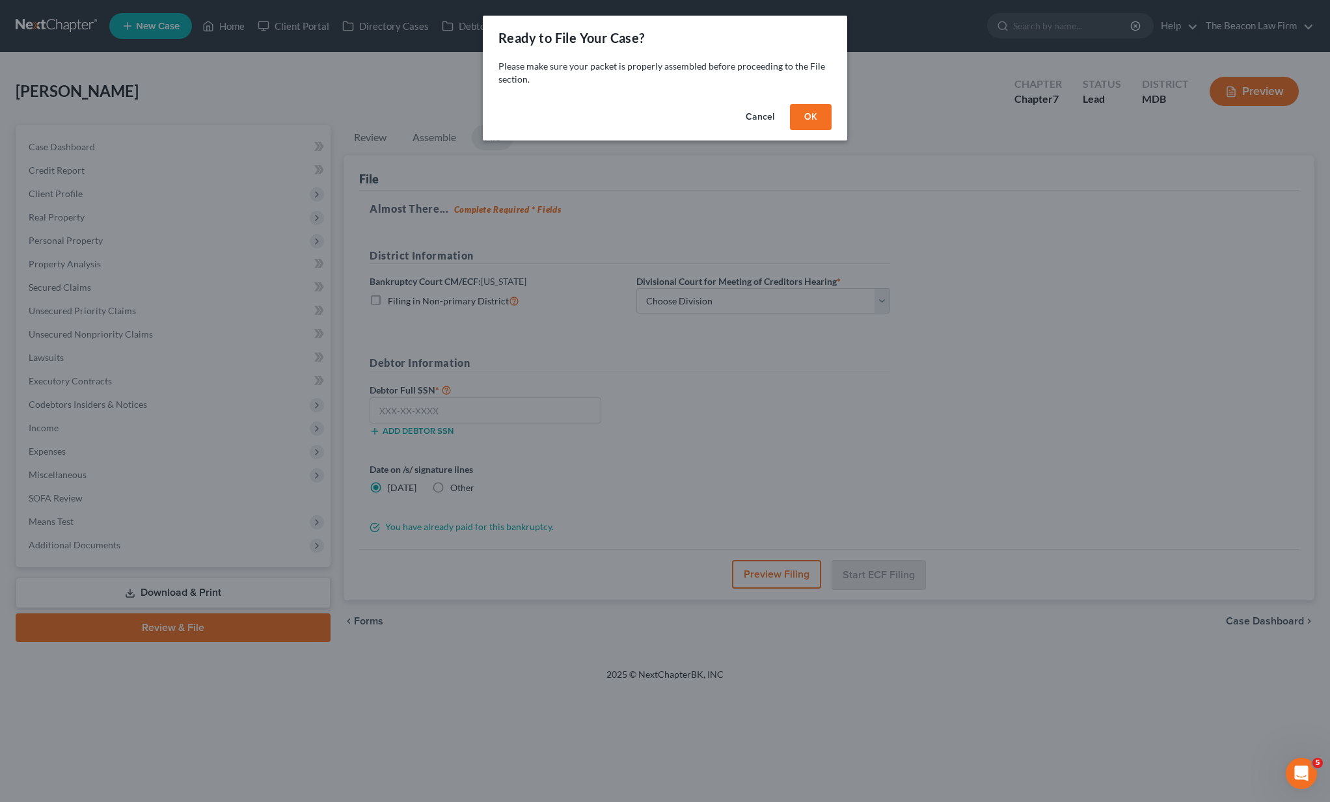
click at [832, 133] on div "Cancel OK" at bounding box center [665, 120] width 364 height 42
click at [827, 127] on button "OK" at bounding box center [811, 117] width 42 height 26
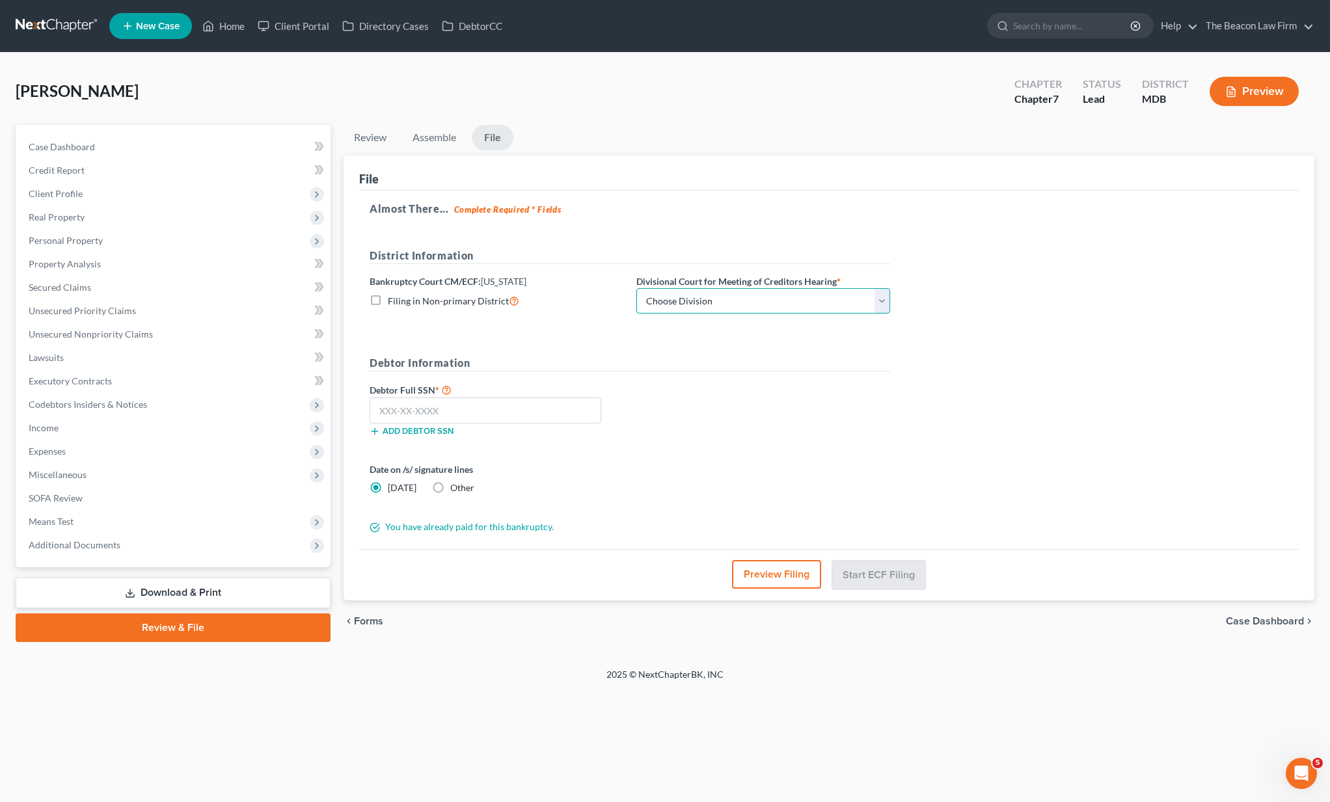
select select "1"
click at [548, 405] on input "text" at bounding box center [486, 411] width 232 height 26
type input "216-19-3504"
click at [912, 574] on button "Start ECF Filing" at bounding box center [878, 574] width 93 height 29
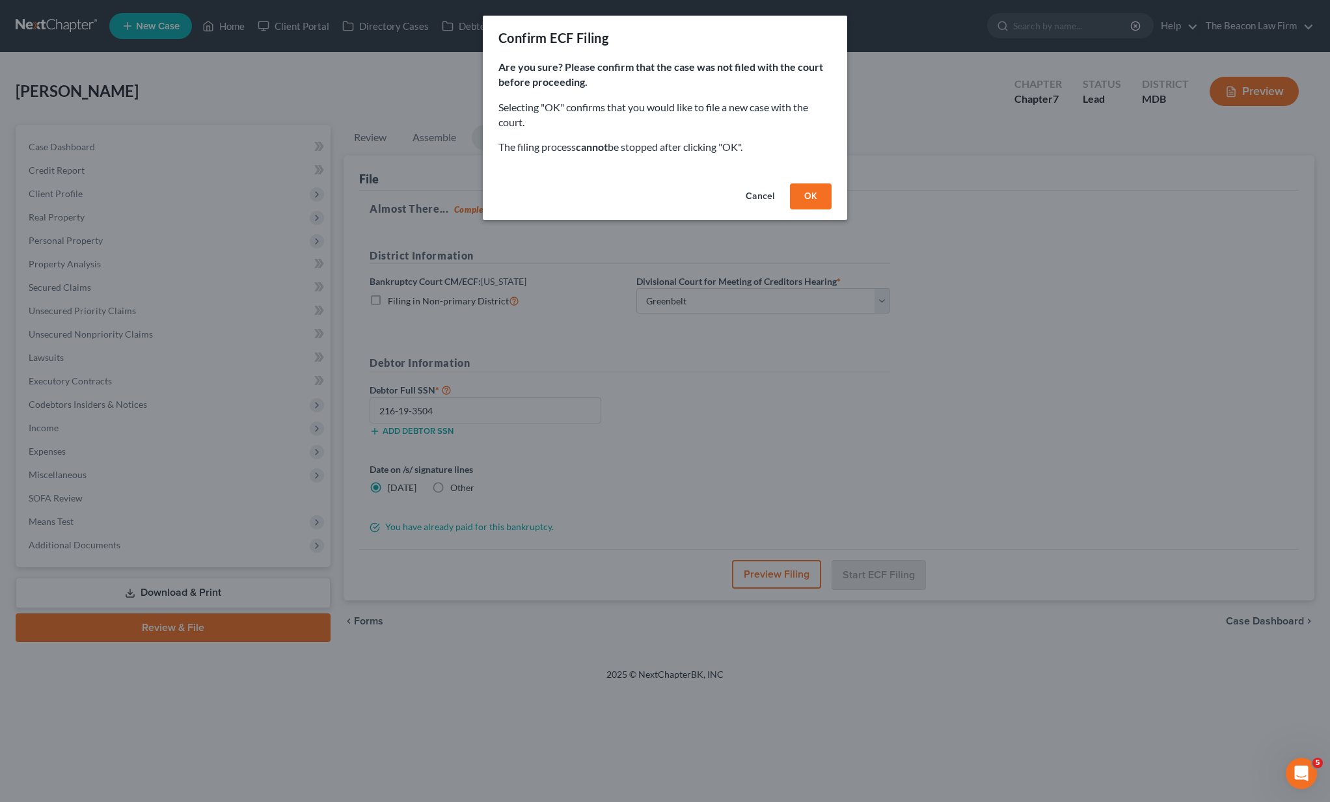
click at [816, 190] on button "OK" at bounding box center [811, 196] width 42 height 26
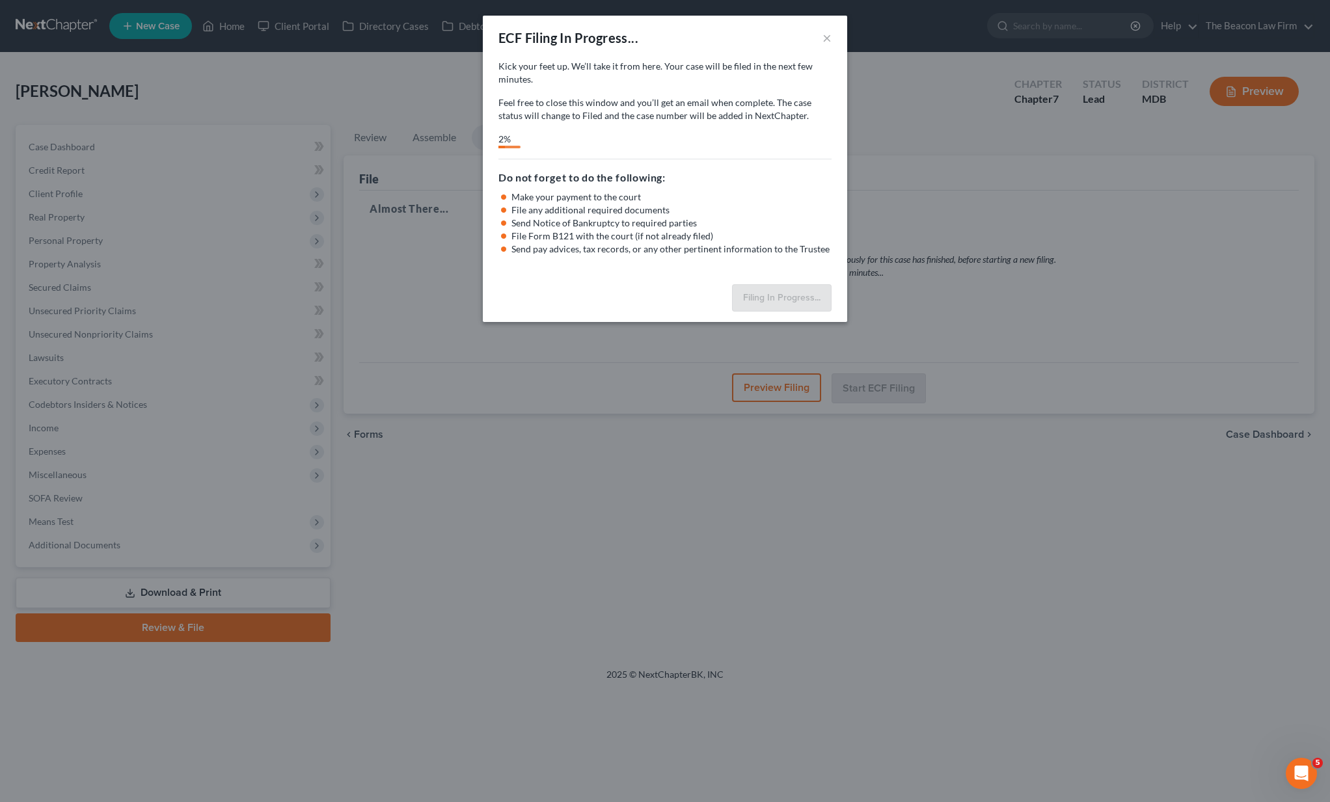
select select "1"
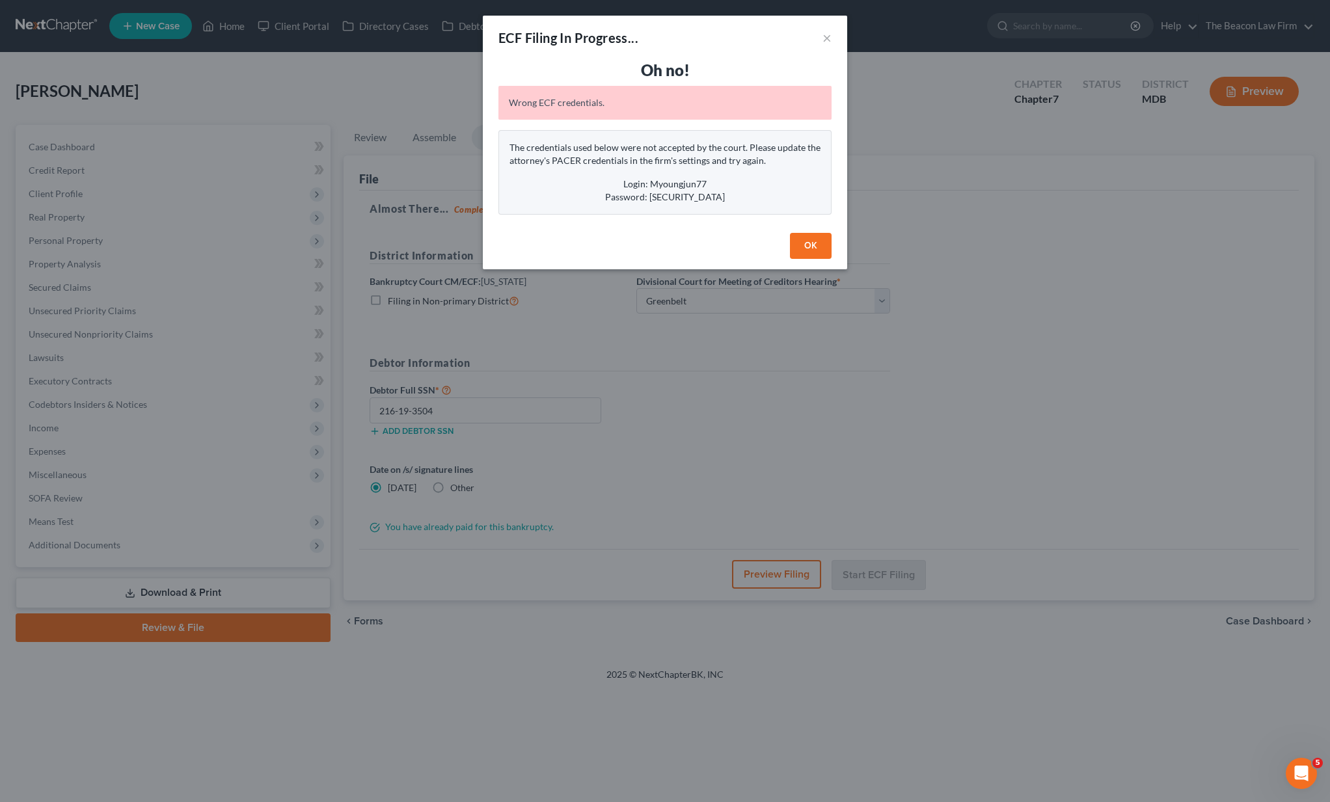
click at [806, 242] on button "OK" at bounding box center [811, 246] width 42 height 26
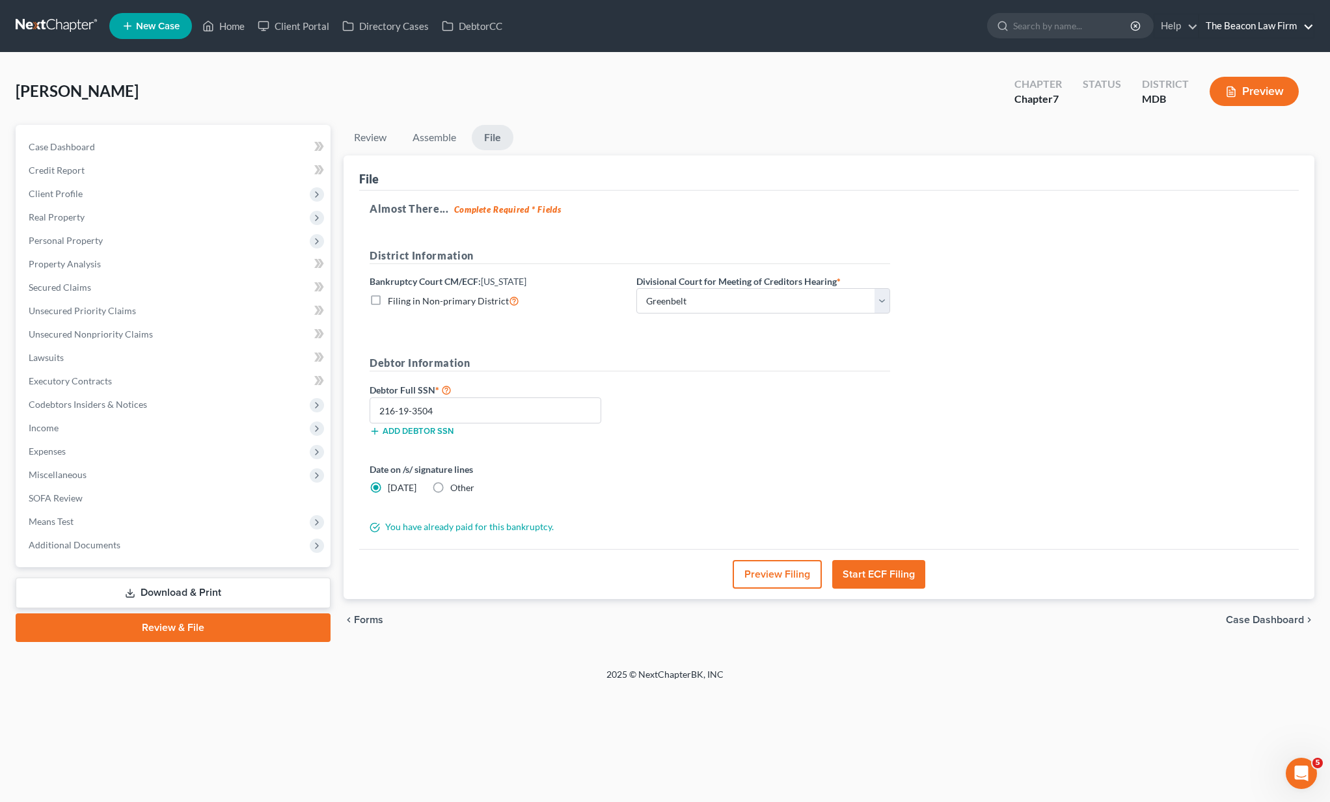
click at [1232, 27] on link "The Beacon Law Firm" at bounding box center [1256, 25] width 115 height 23
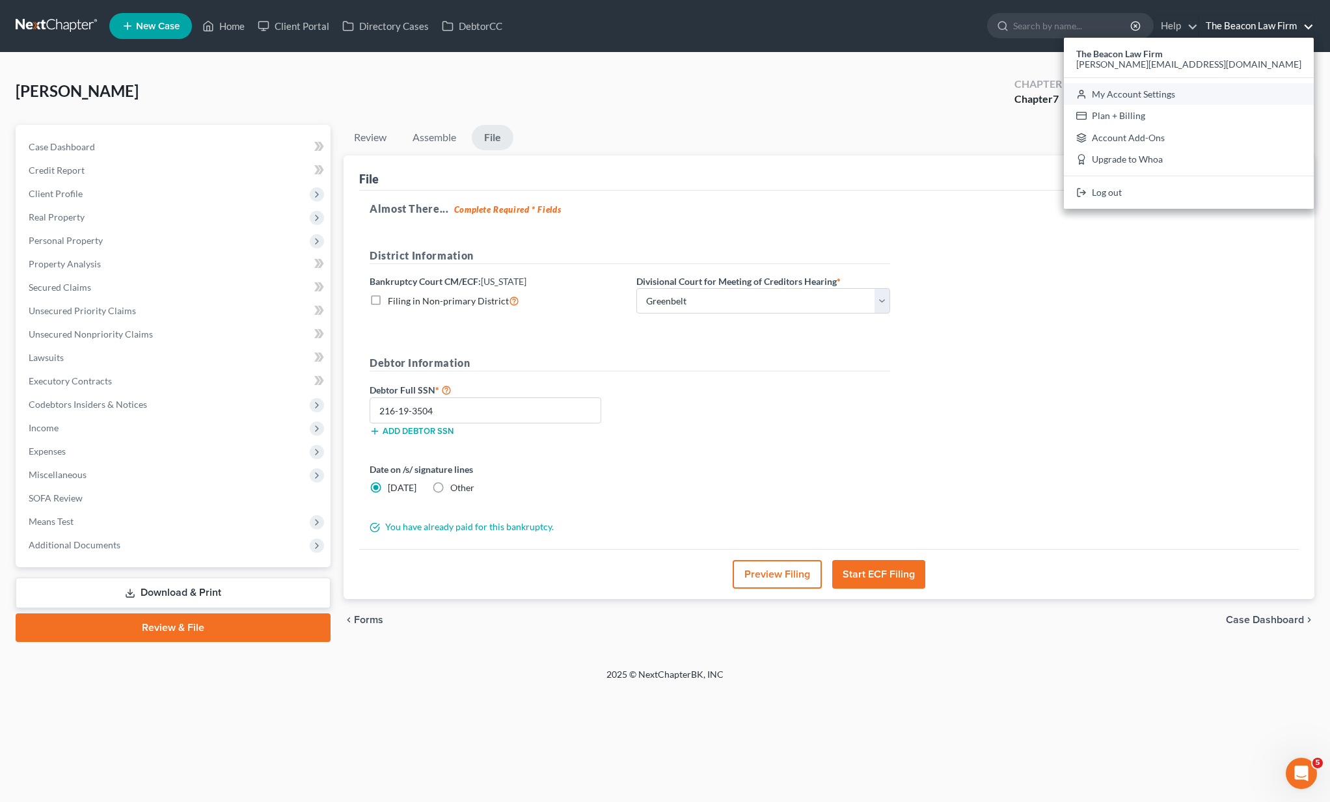
click at [1236, 90] on link "My Account Settings" at bounding box center [1189, 94] width 250 height 22
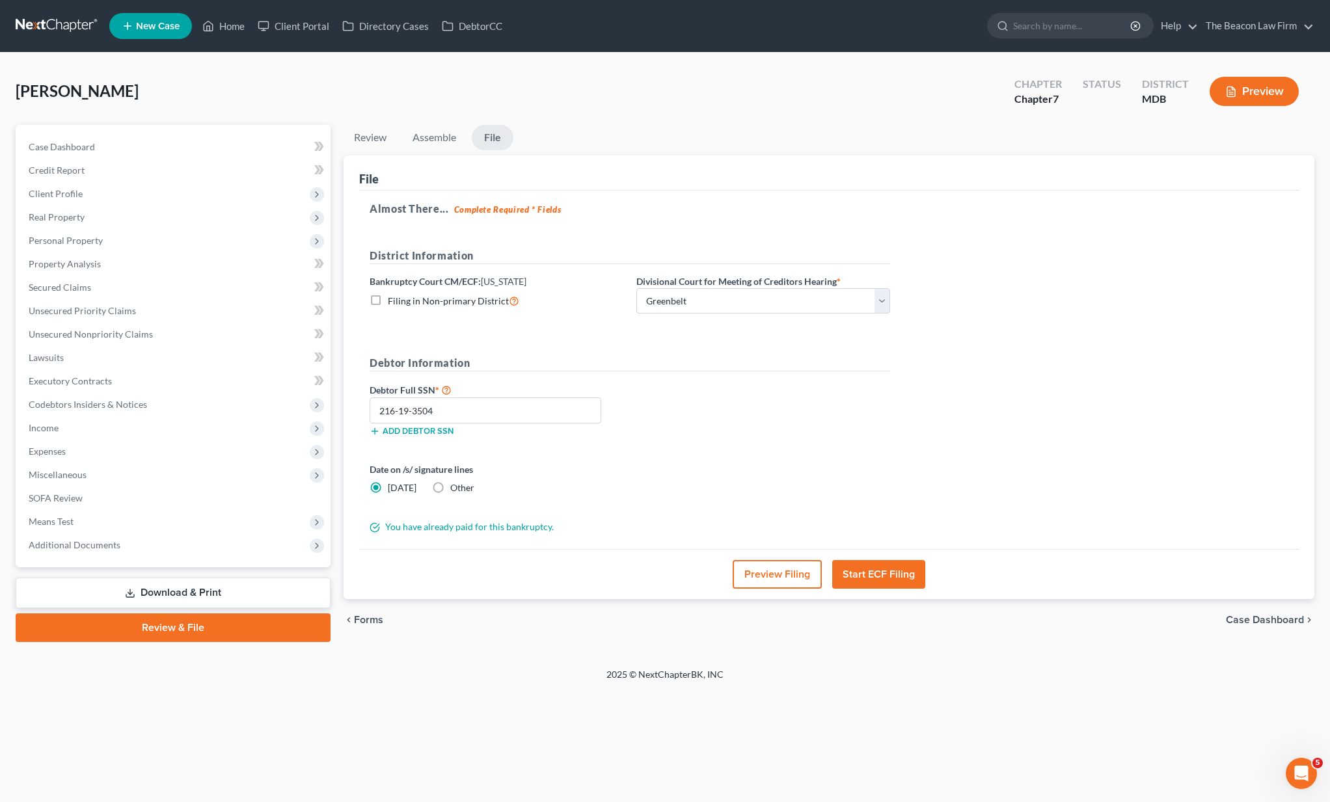
select select "24"
select select "9"
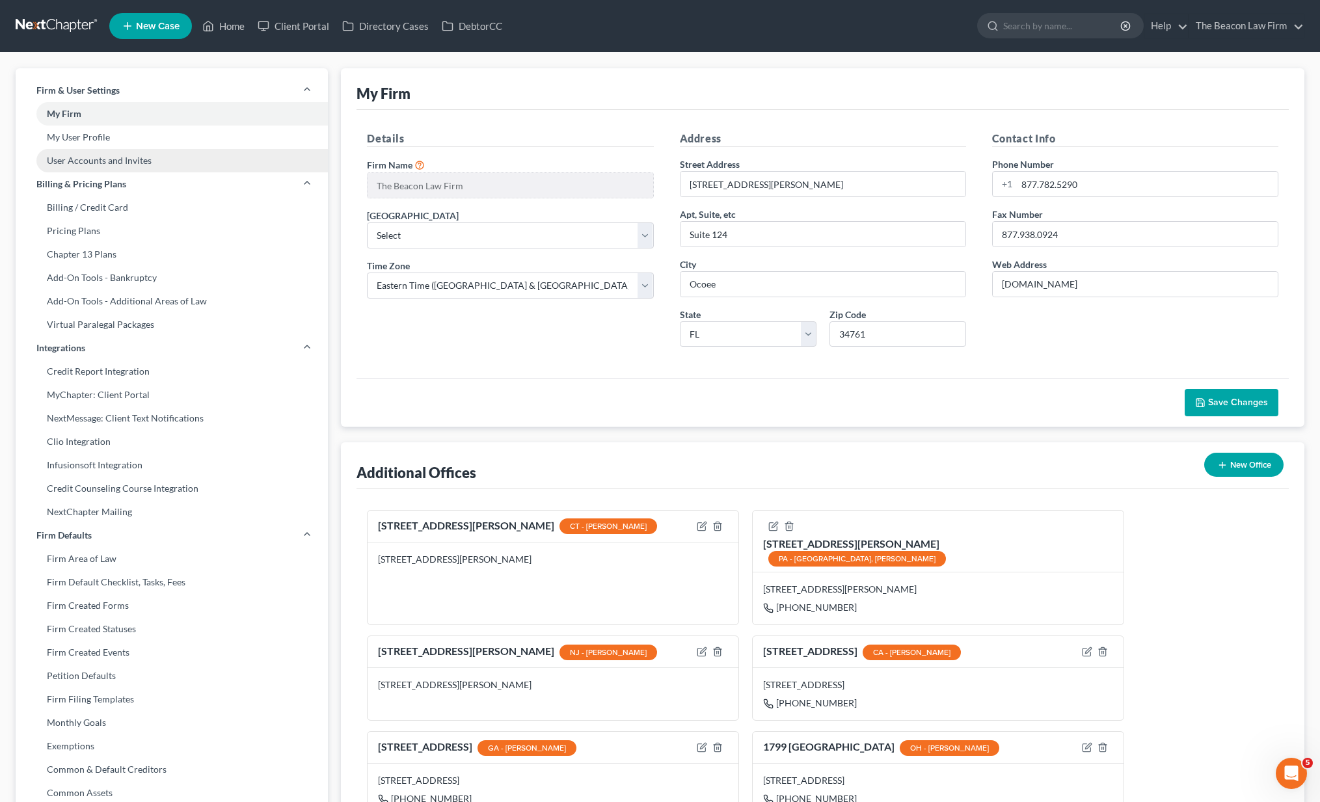
click at [108, 154] on link "User Accounts and Invites" at bounding box center [172, 160] width 312 height 23
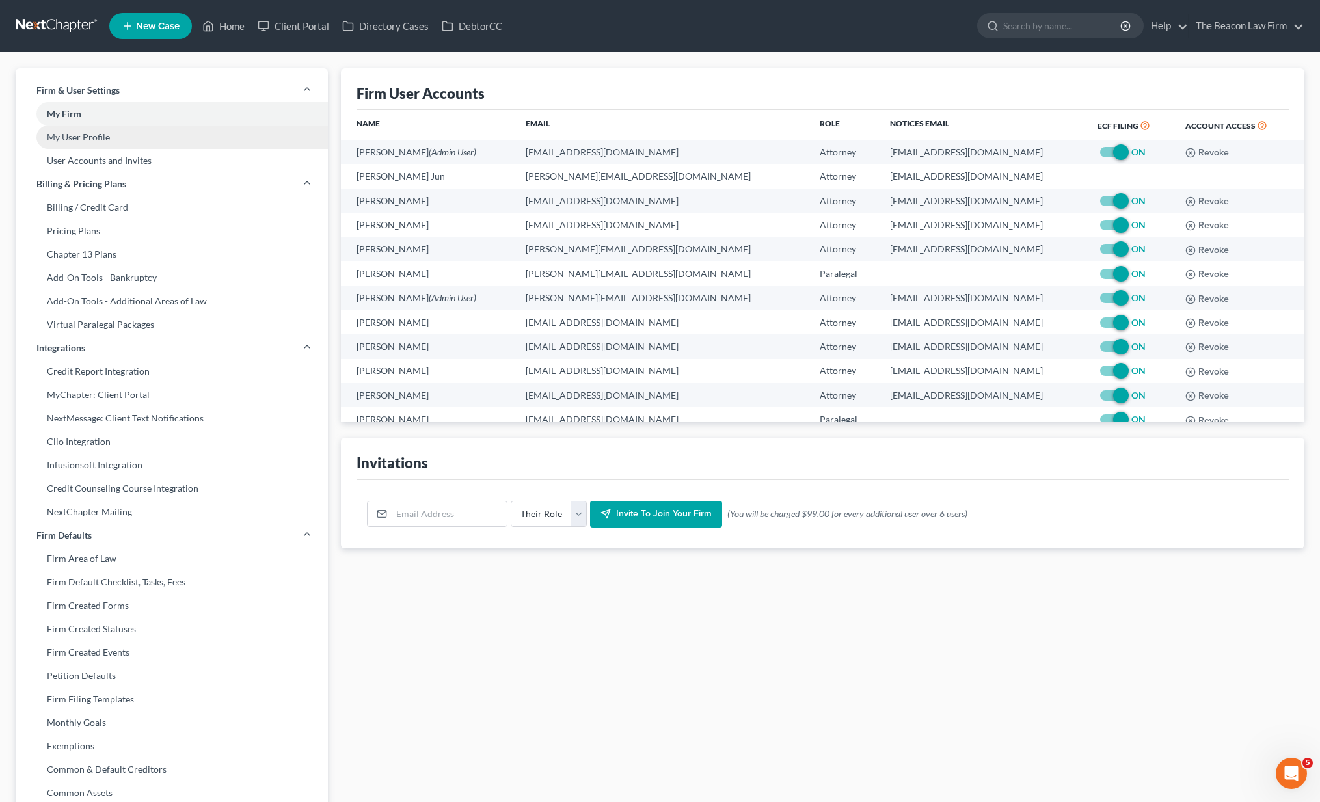
click at [105, 137] on link "My User Profile" at bounding box center [172, 137] width 312 height 23
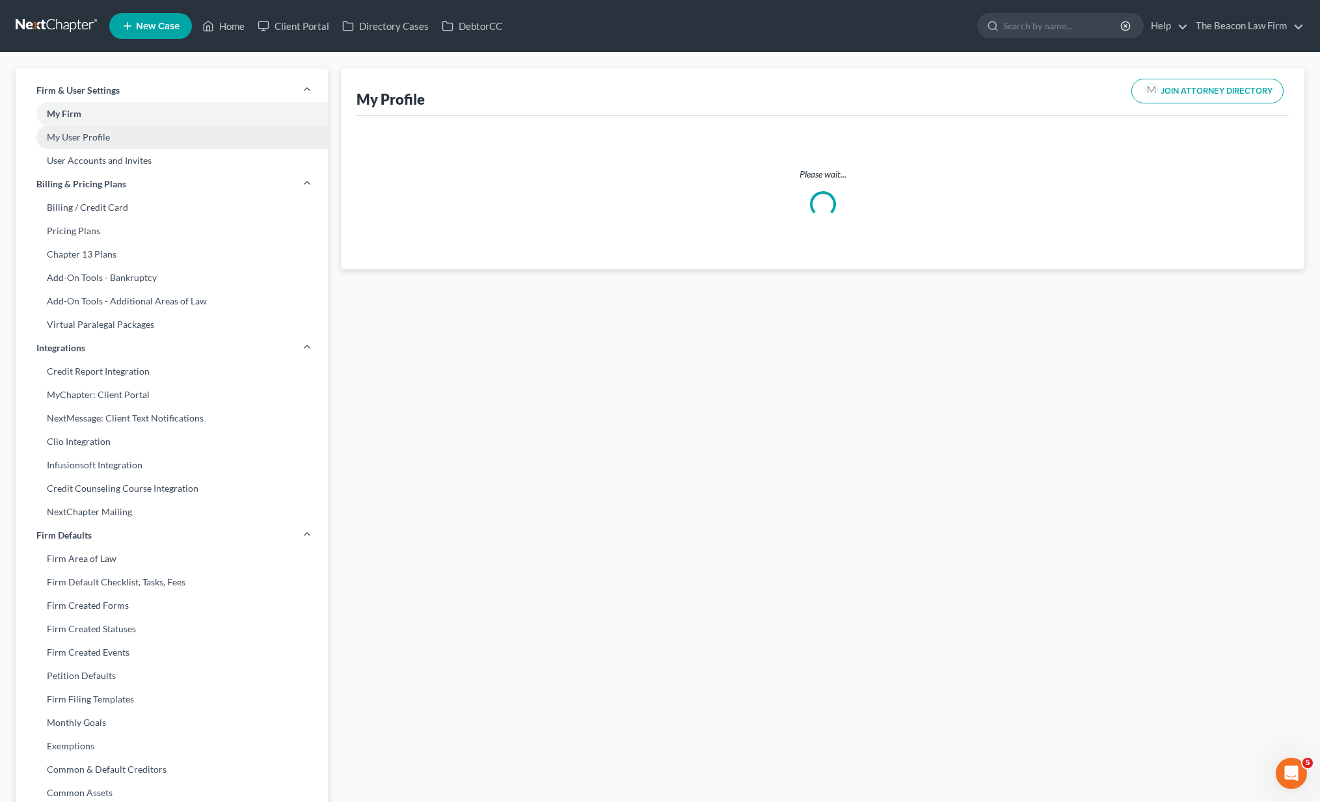
select select "21"
select select "38"
select select "attorney"
select select "0"
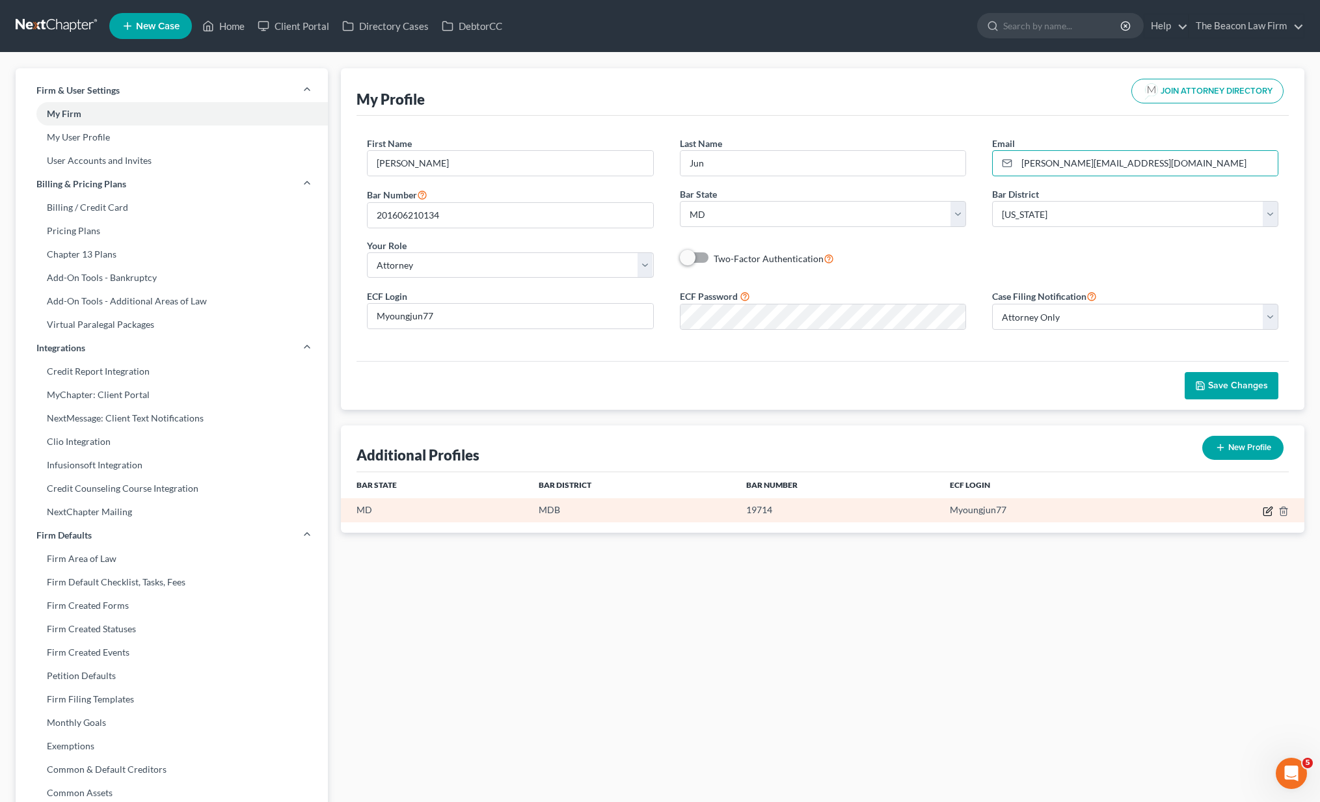
click at [1269, 511] on icon "button" at bounding box center [1269, 510] width 6 height 6
select select "21"
select select "38"
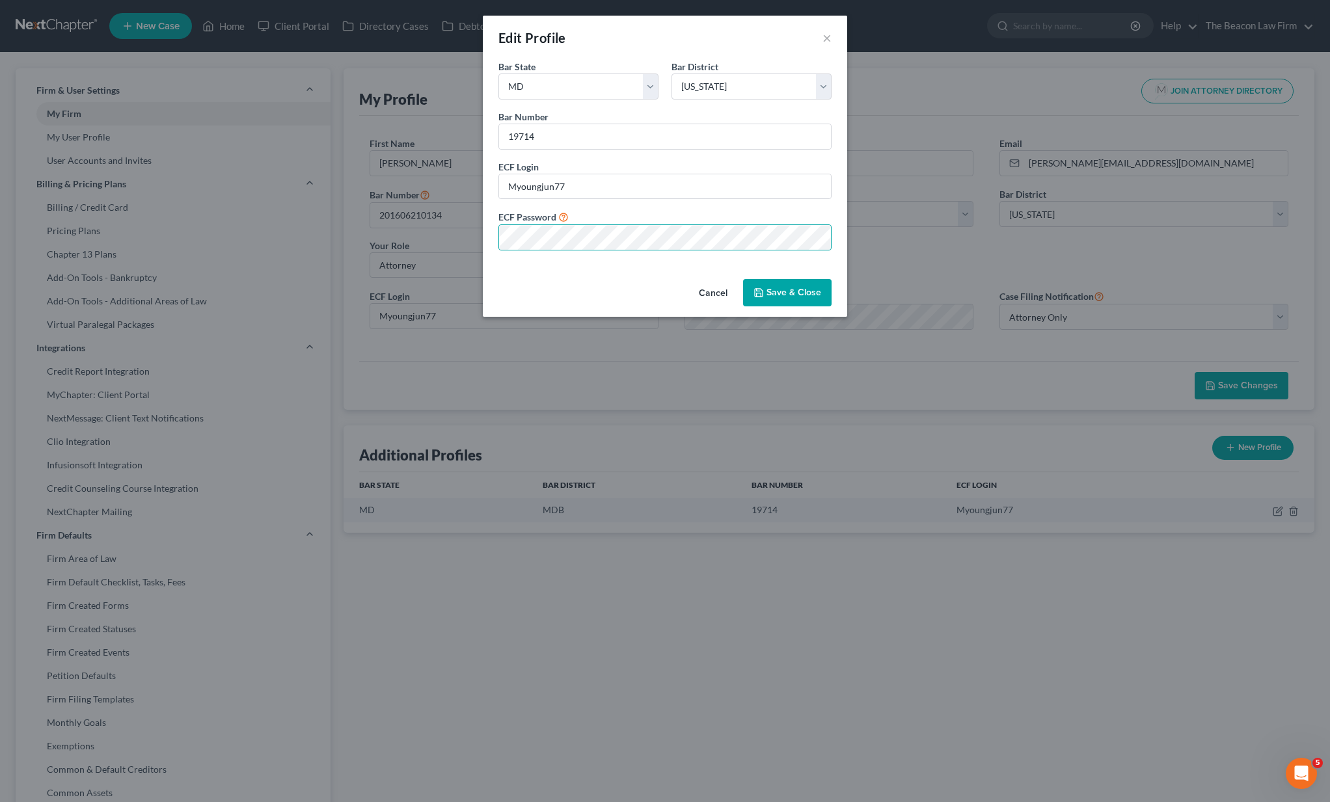
click at [762, 292] on icon "button" at bounding box center [758, 293] width 10 height 10
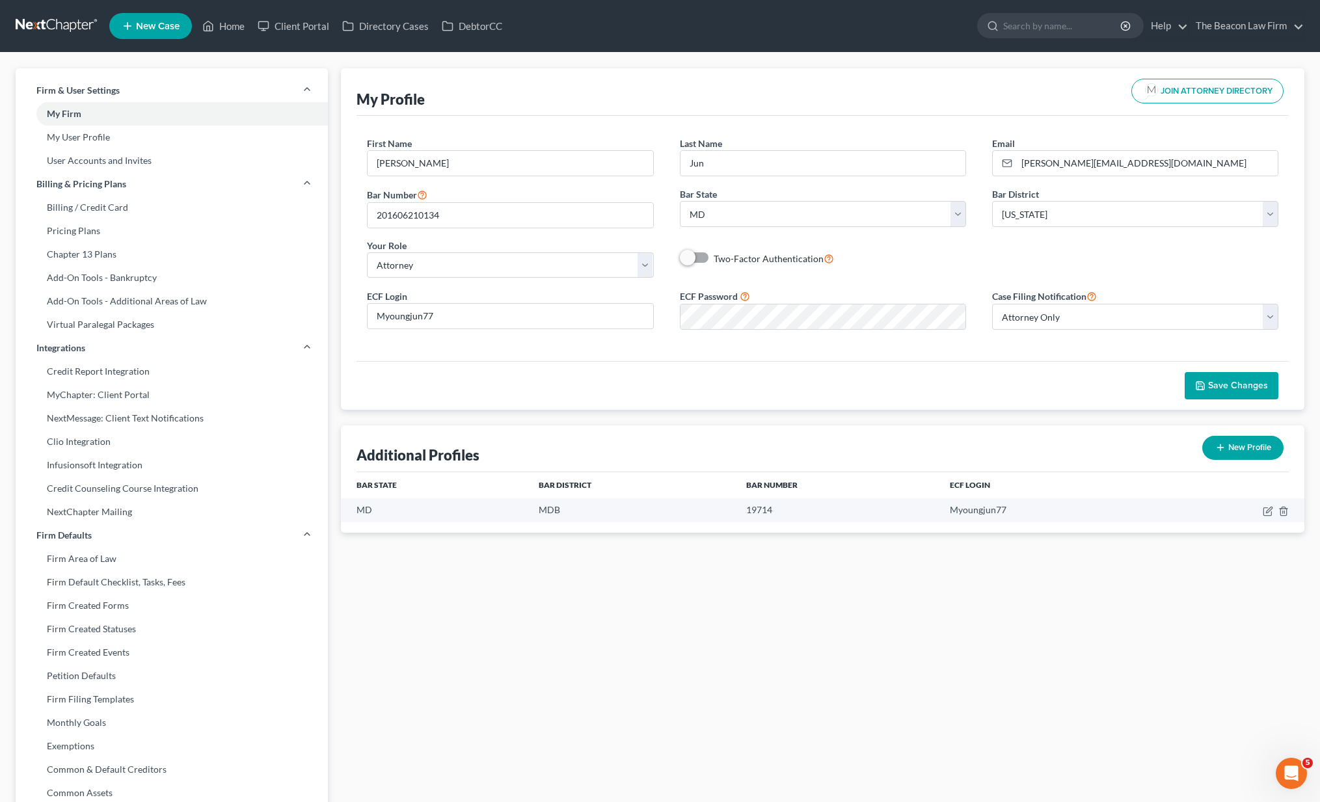
click at [1194, 383] on button "Save Changes" at bounding box center [1232, 385] width 94 height 27
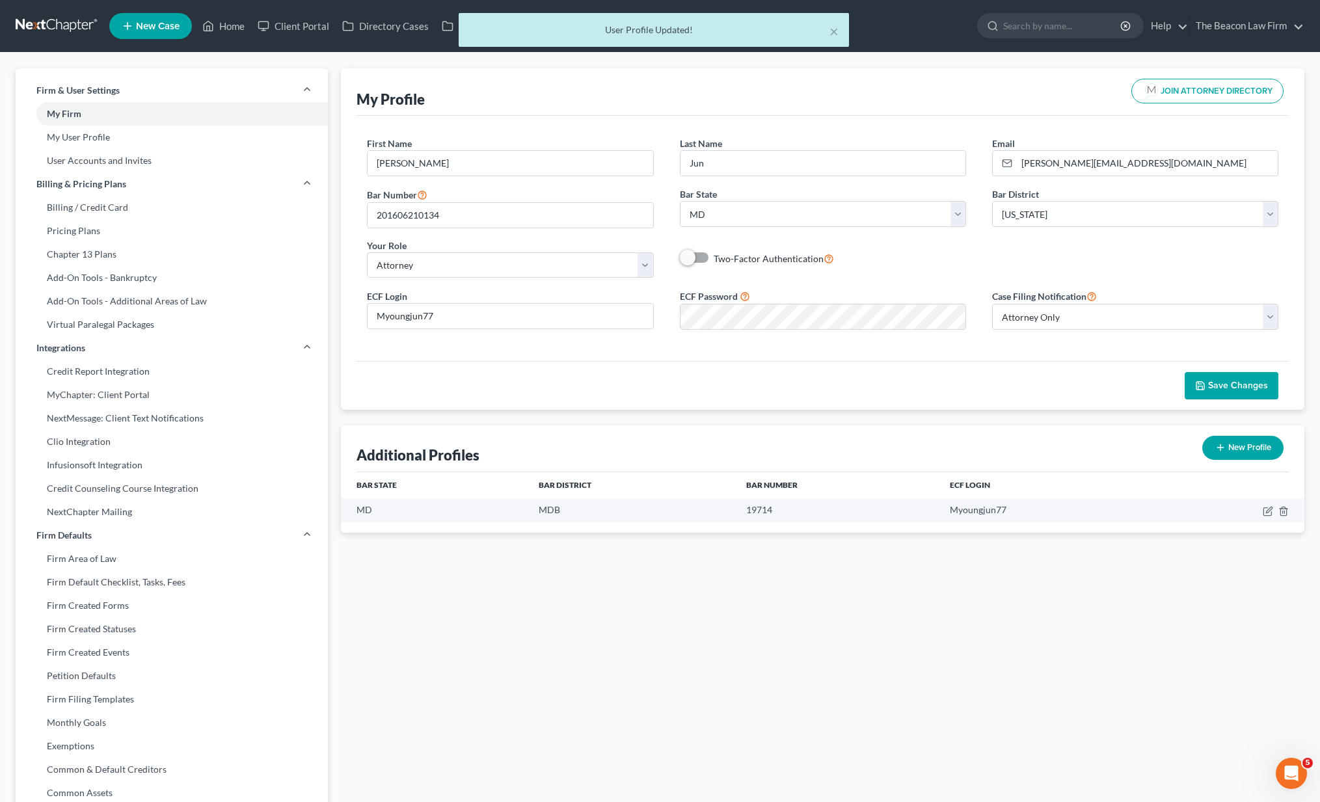
click at [47, 25] on div "× User Profile Updated!" at bounding box center [653, 33] width 1320 height 40
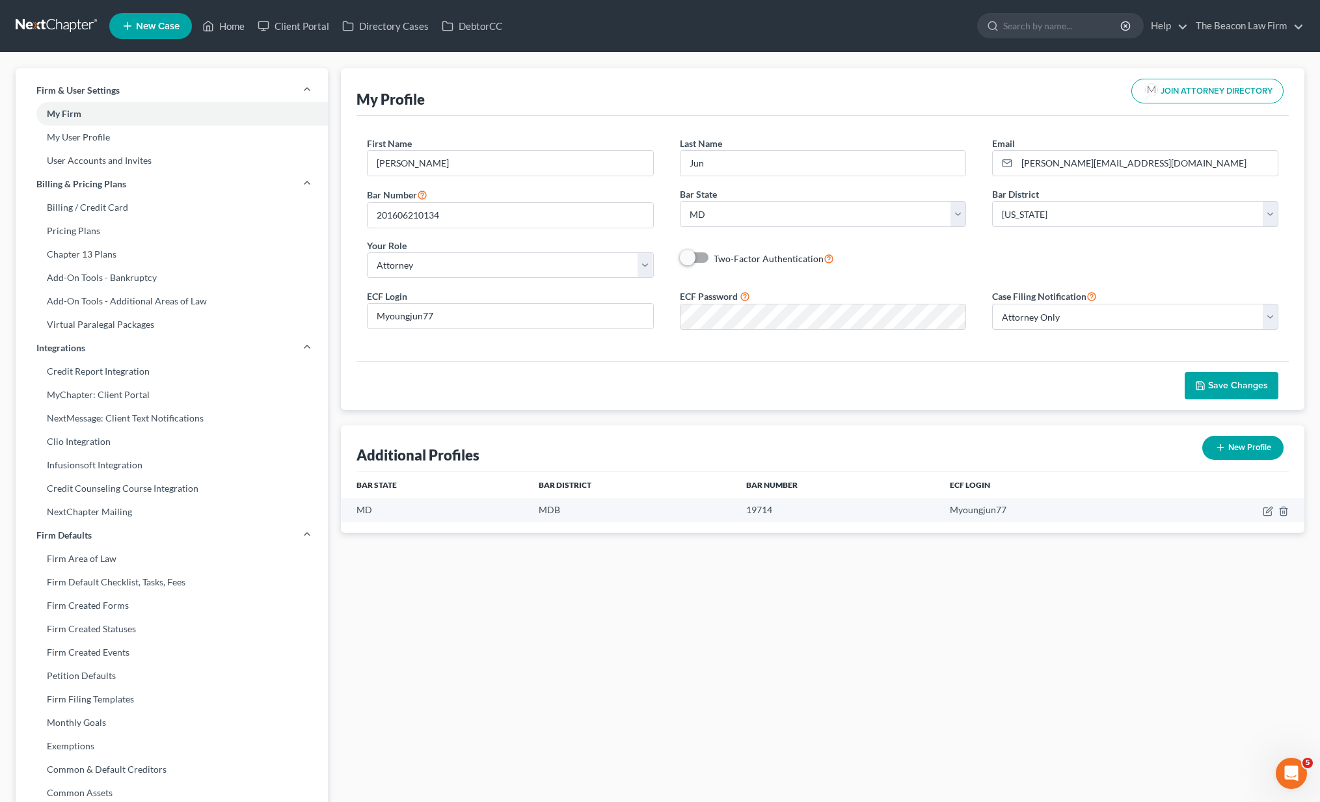
click at [71, 23] on link at bounding box center [57, 25] width 83 height 23
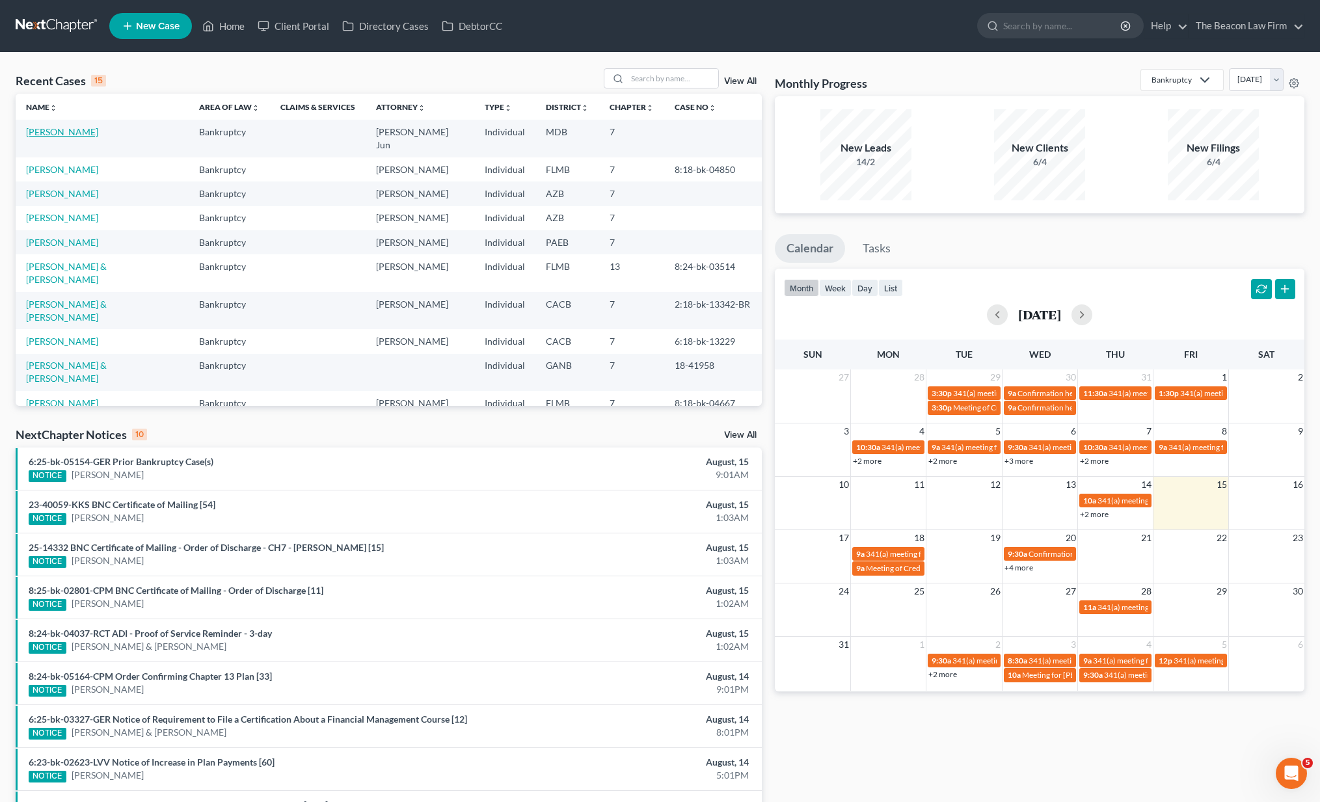
click at [67, 129] on link "[PERSON_NAME]" at bounding box center [62, 131] width 72 height 11
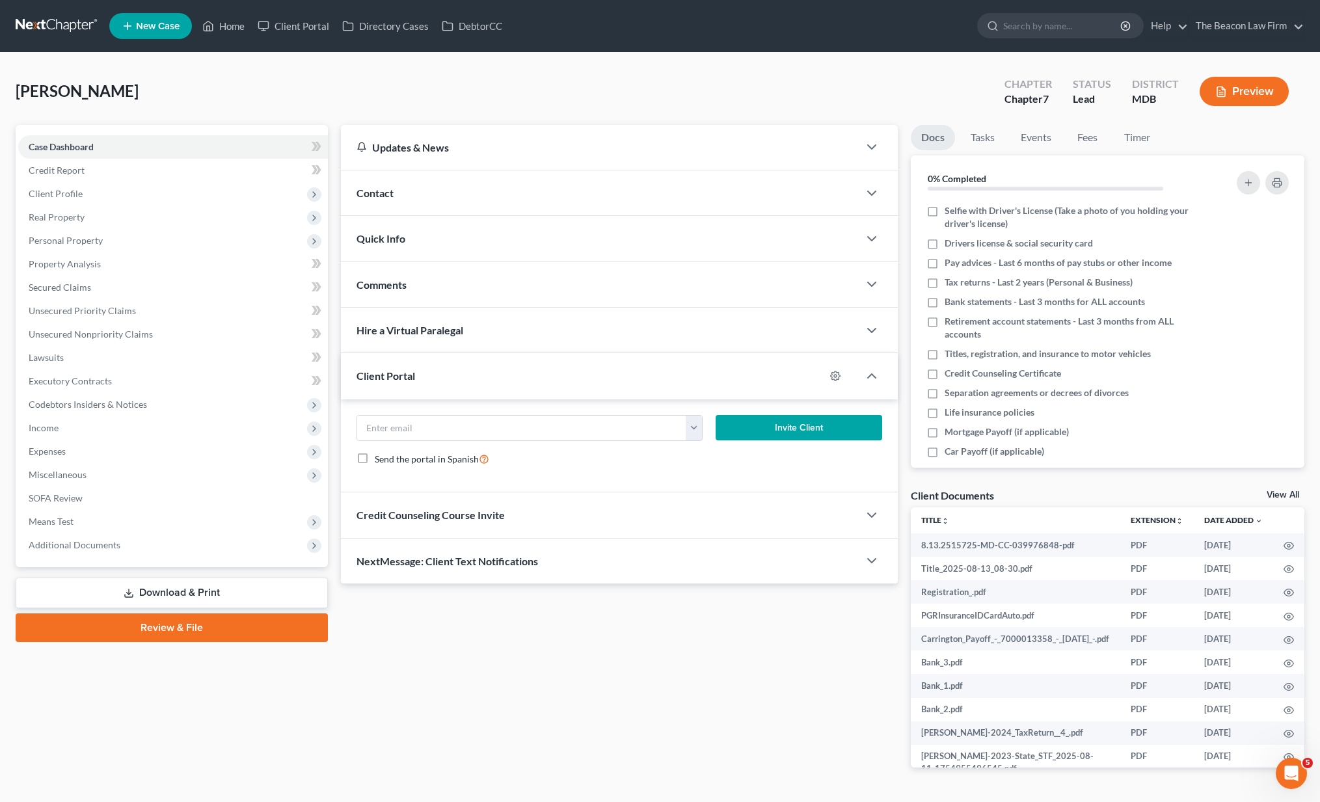
click at [275, 626] on link "Review & File" at bounding box center [172, 627] width 312 height 29
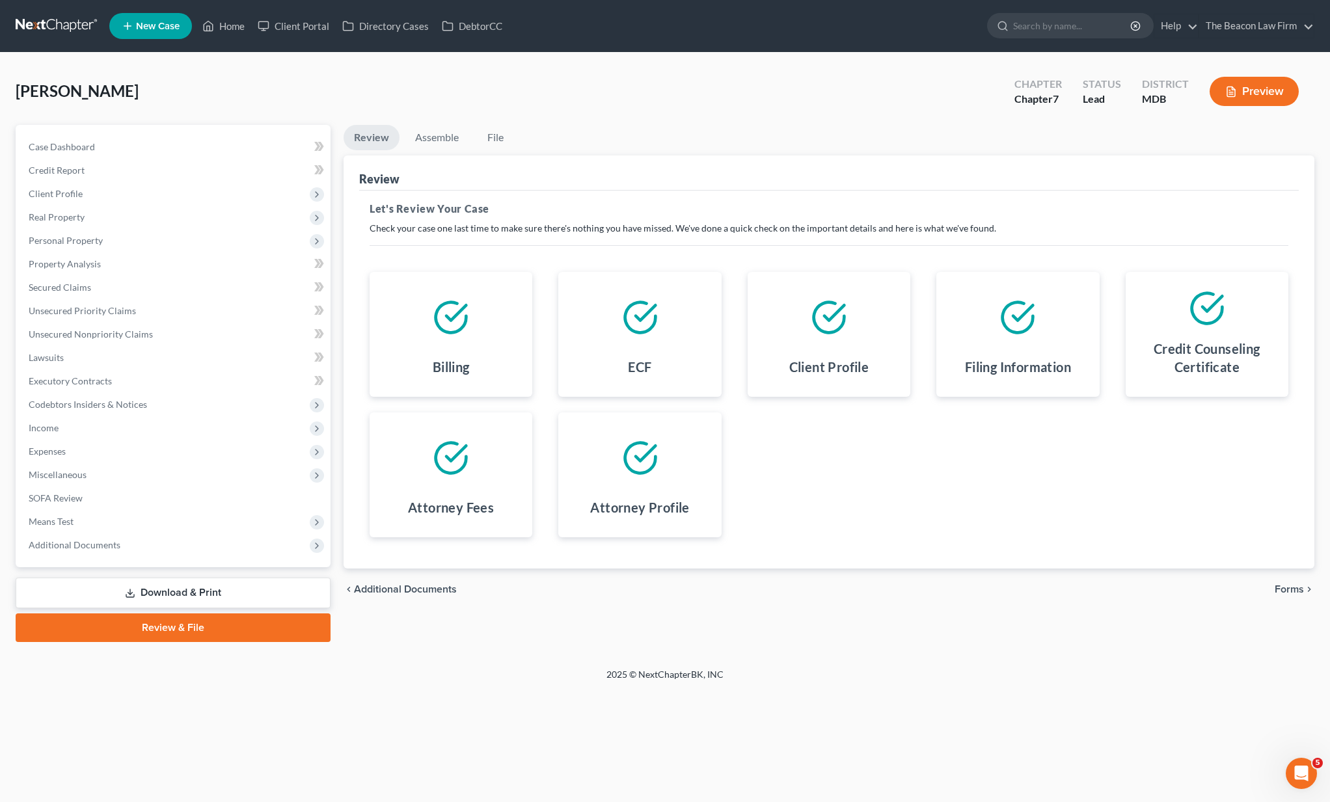
click at [1304, 591] on icon "chevron_right" at bounding box center [1309, 589] width 10 height 10
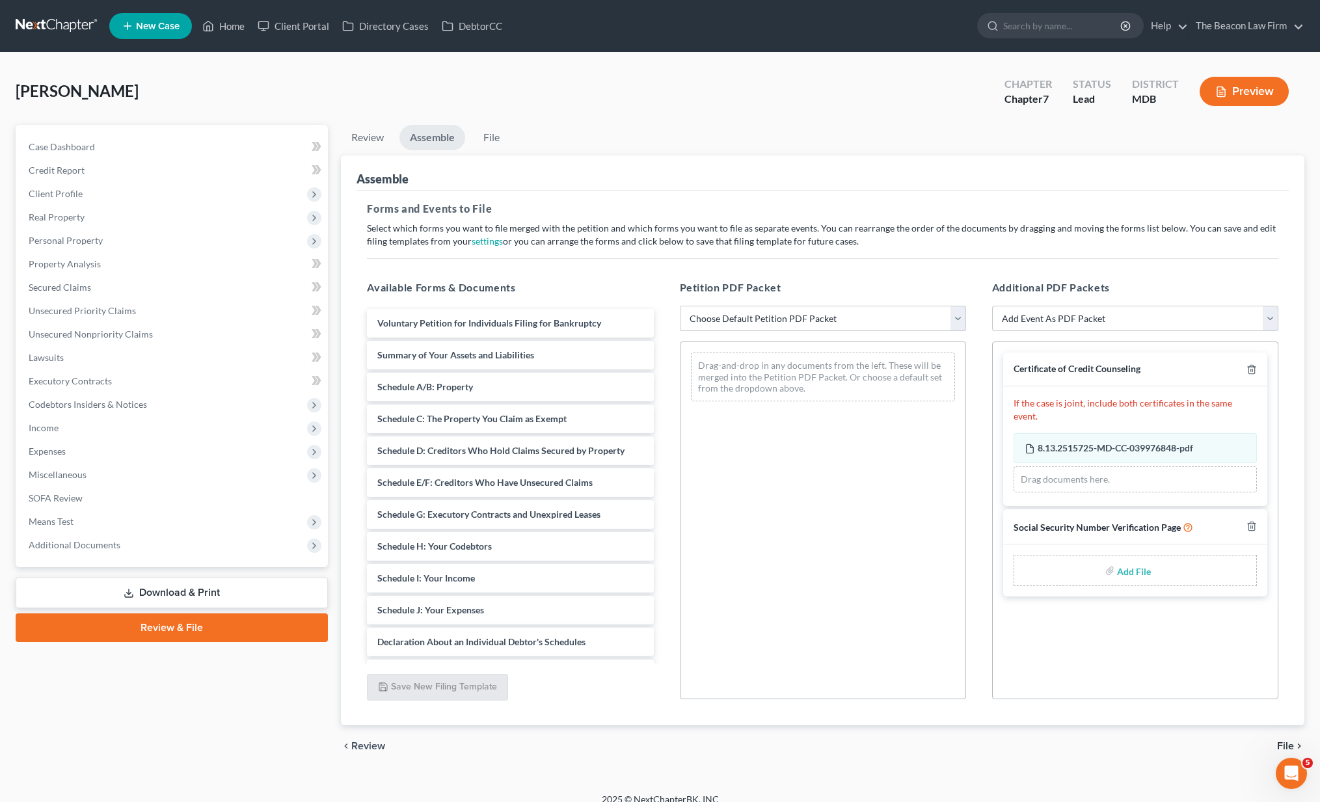
select select "1"
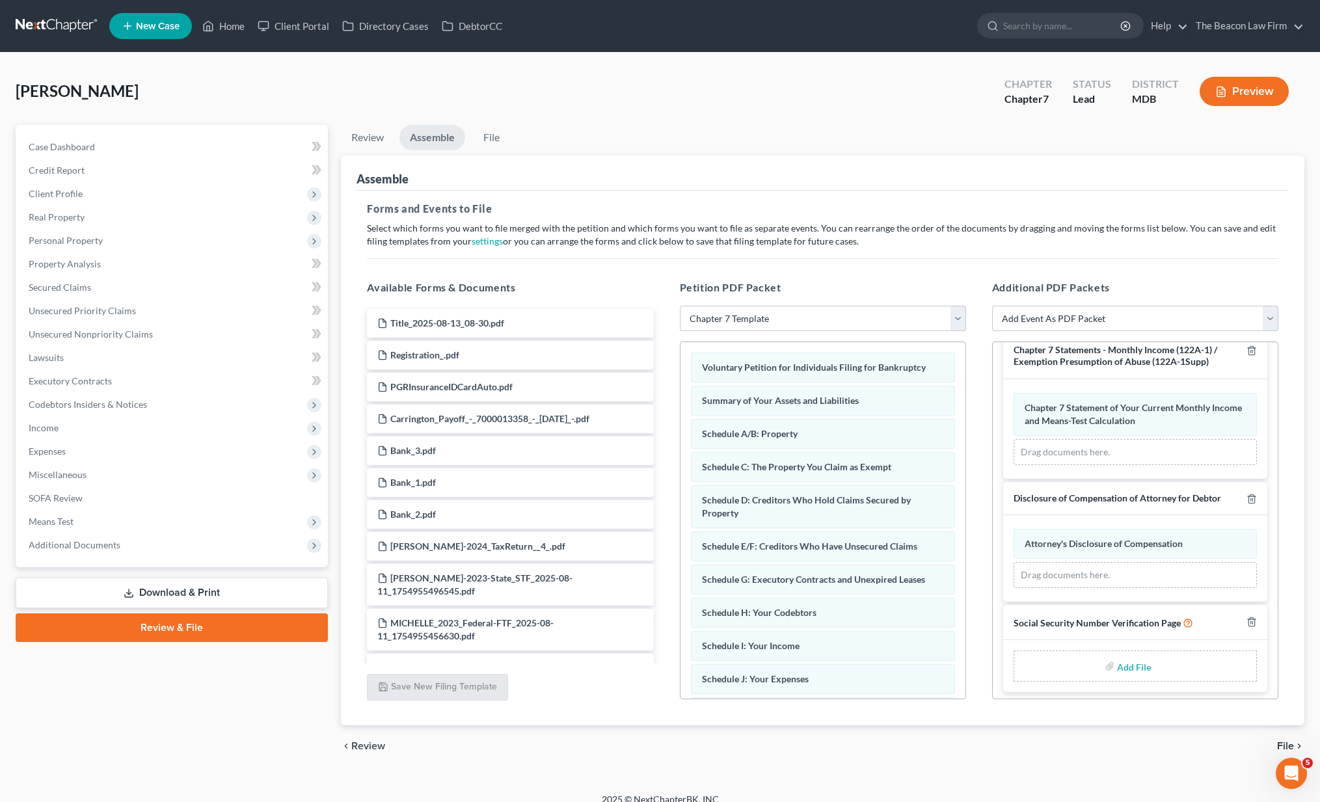
scroll to position [14, 0]
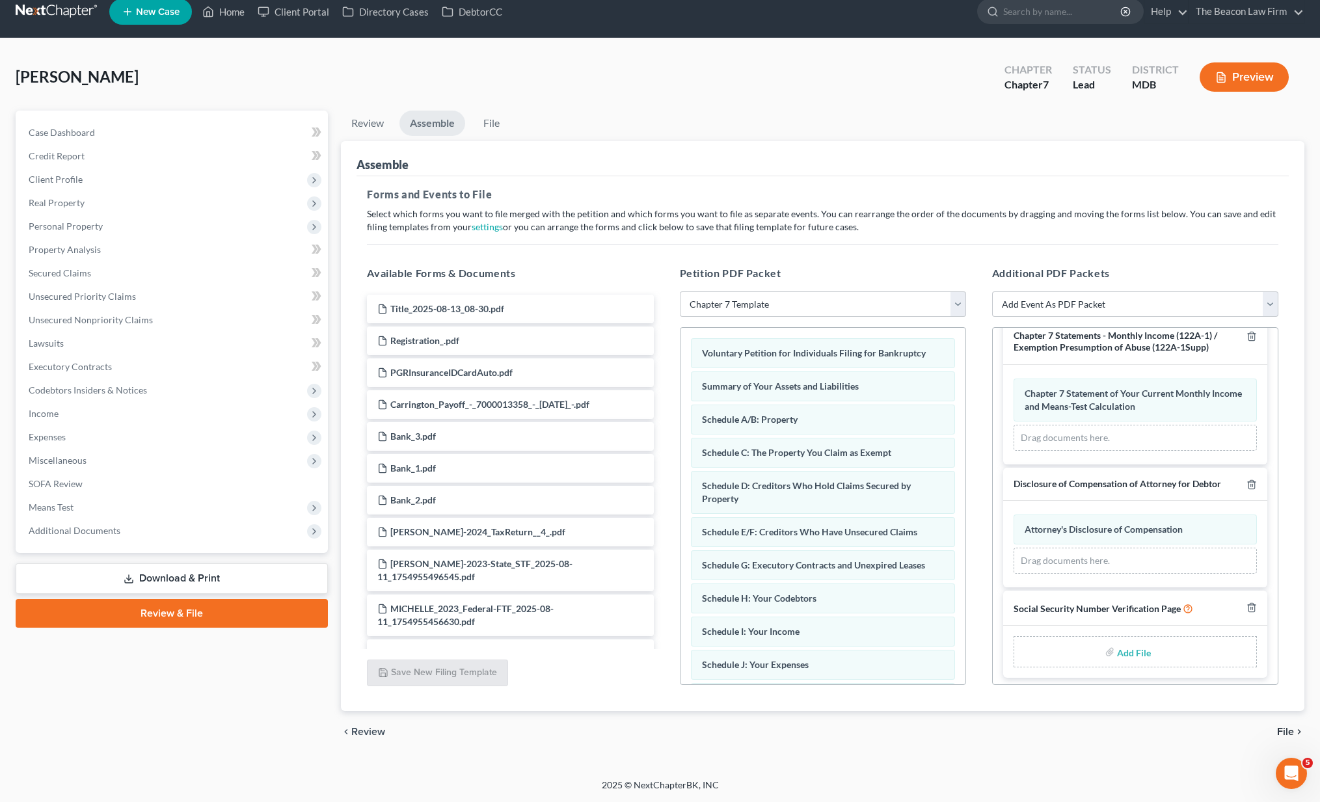
click at [1122, 656] on input "file" at bounding box center [1132, 651] width 31 height 23
type input "C:\fakepath\3a4775fa-aeca-4c4c-b73c-1bf8d515d647.pdf"
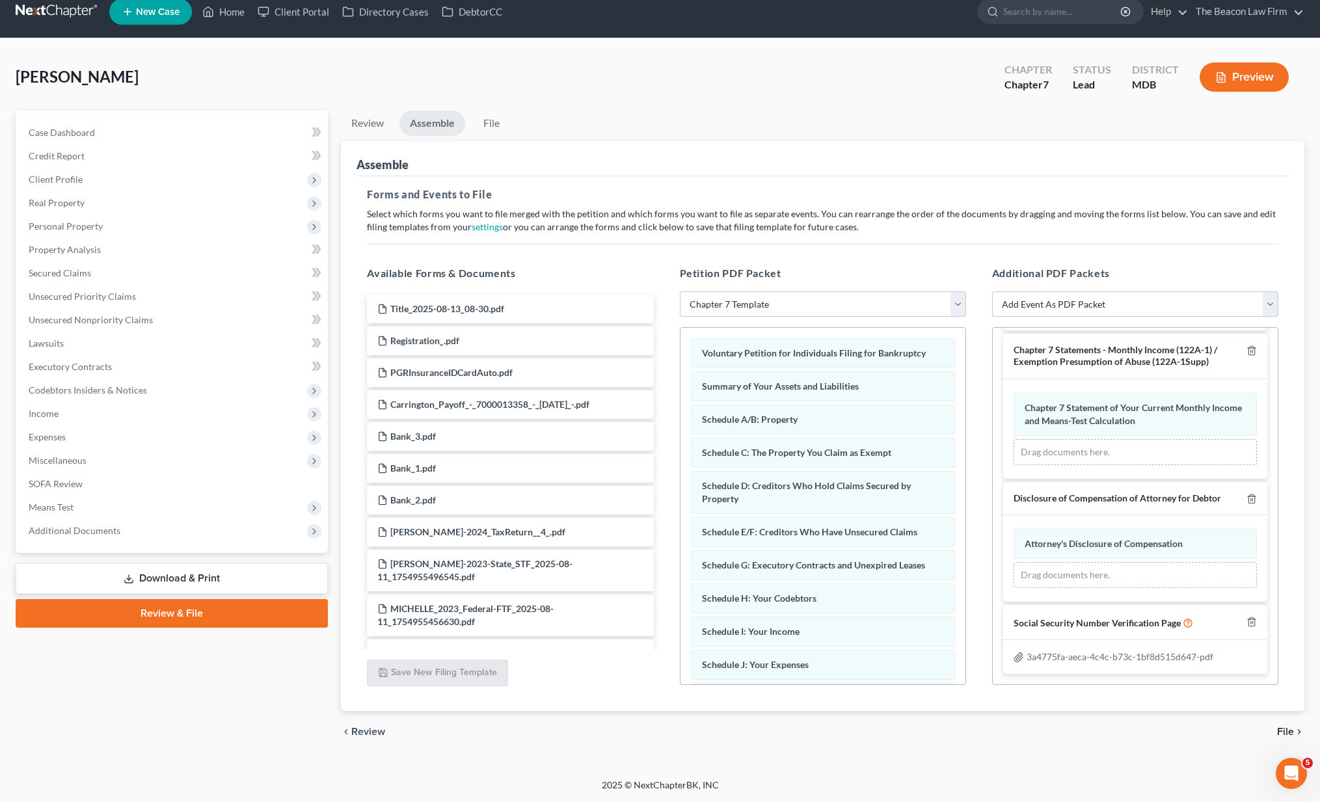
scroll to position [293, 0]
click at [1284, 728] on span "File" at bounding box center [1285, 732] width 17 height 10
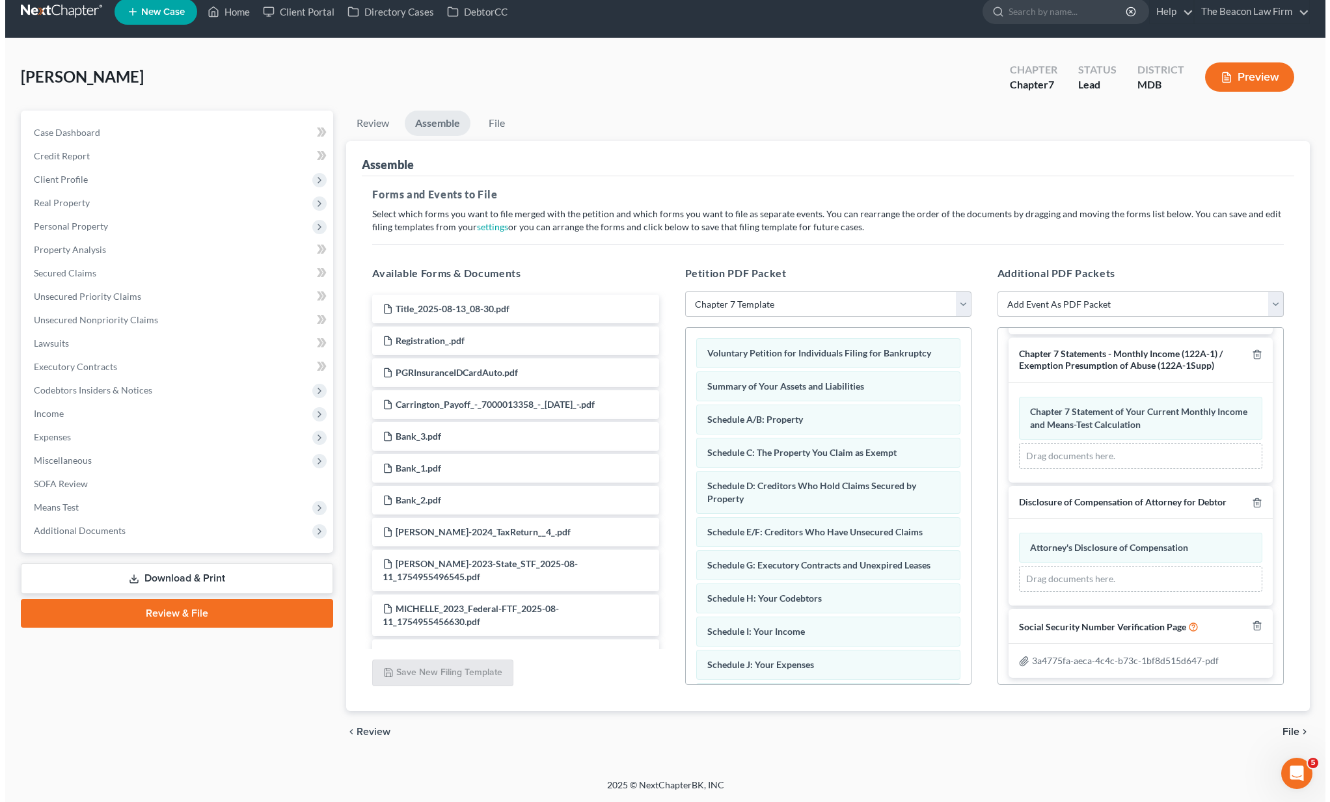
scroll to position [0, 0]
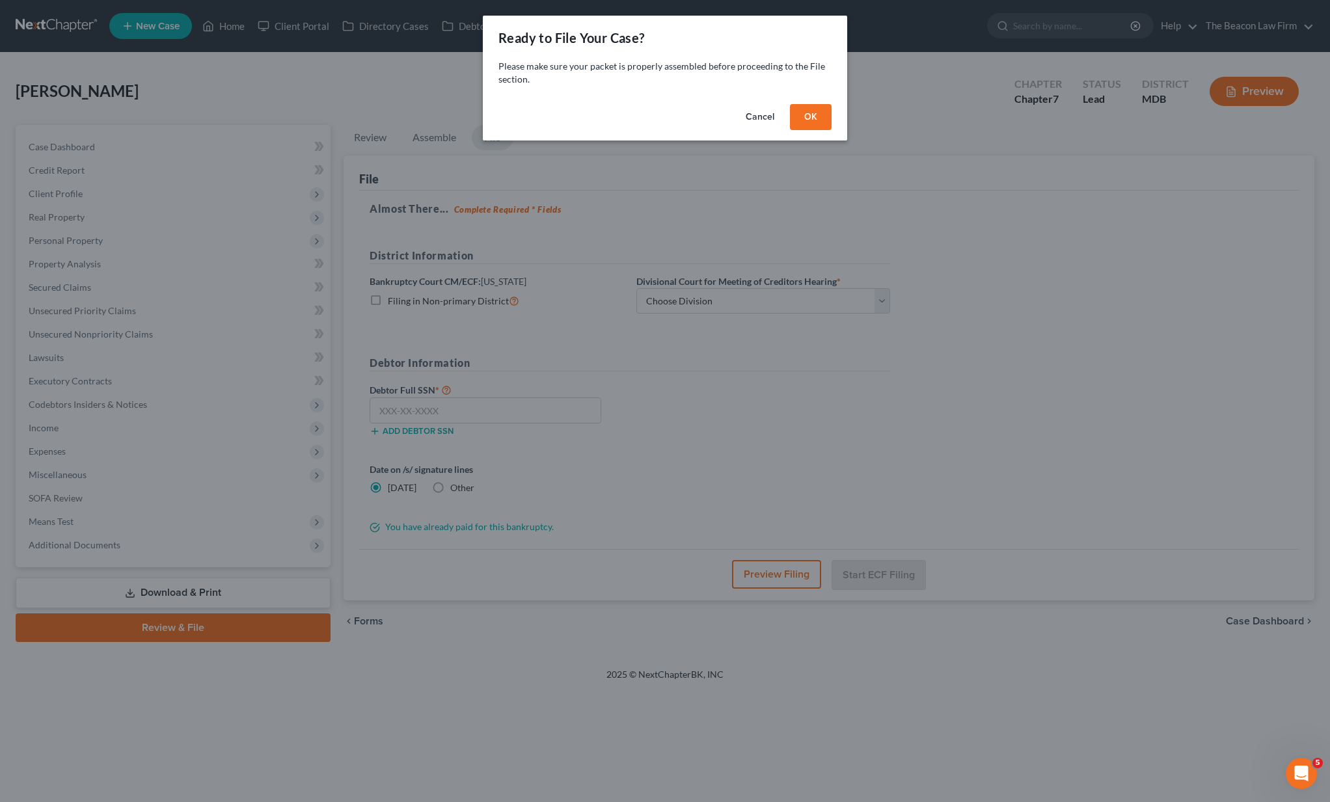
click at [802, 115] on button "OK" at bounding box center [811, 117] width 42 height 26
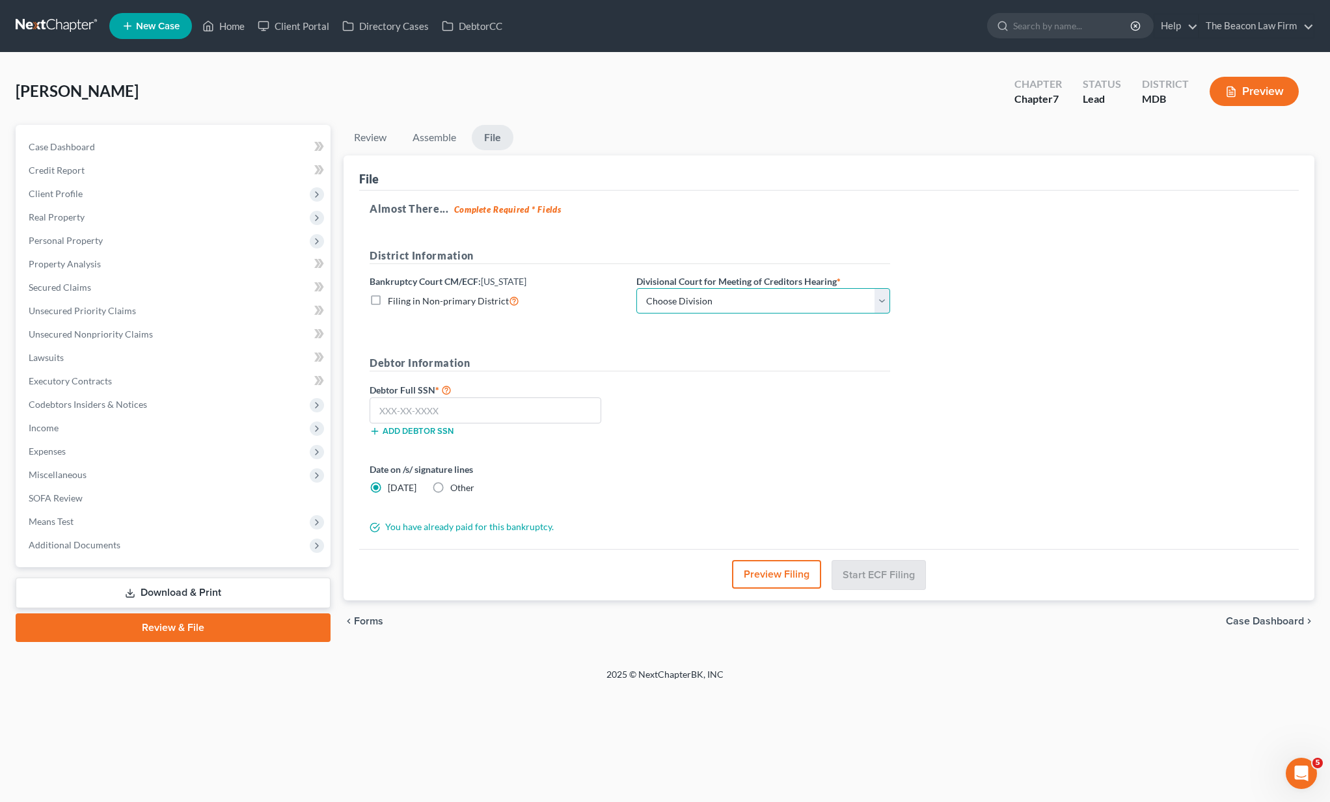
select select "1"
click at [486, 414] on input "text" at bounding box center [486, 411] width 232 height 26
type input "216-19-3504"
click at [904, 576] on button "Start ECF Filing" at bounding box center [878, 574] width 93 height 29
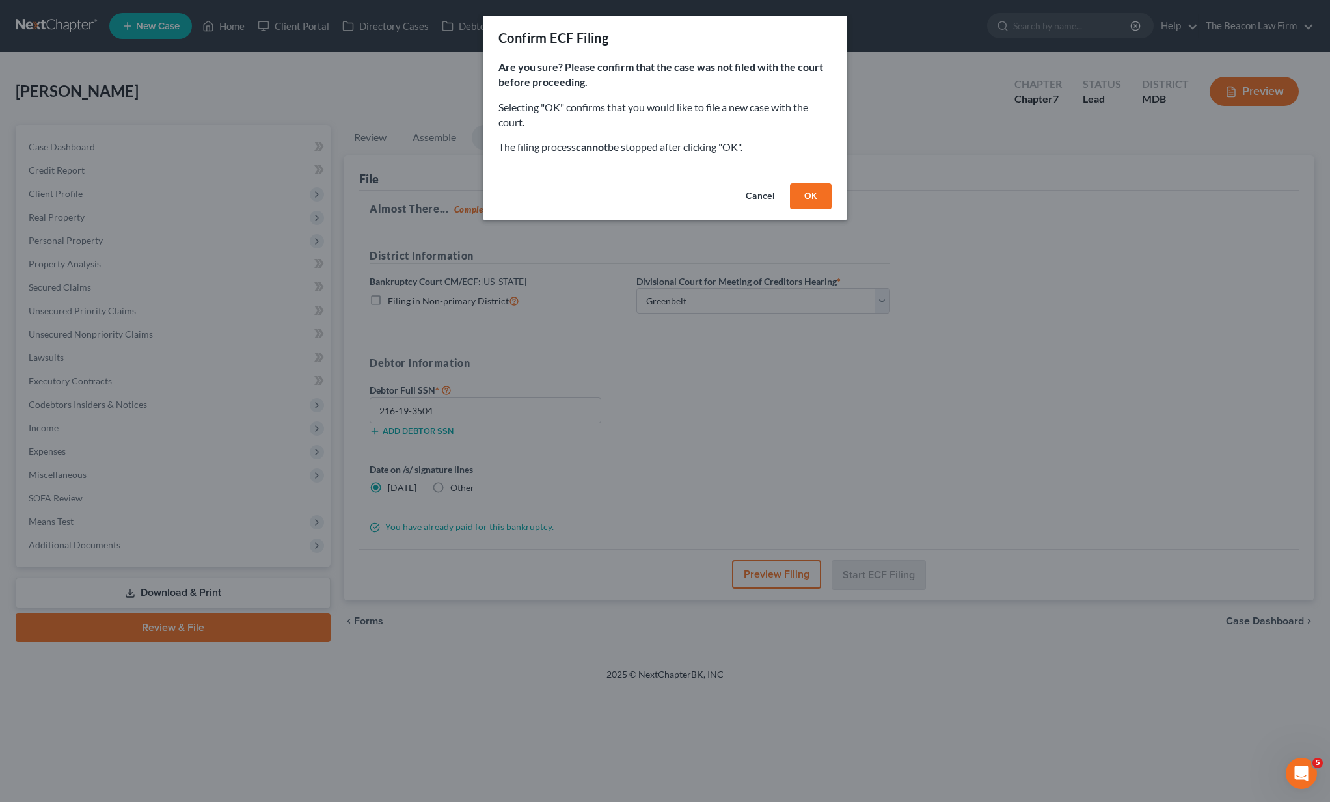
click at [810, 190] on button "OK" at bounding box center [811, 196] width 42 height 26
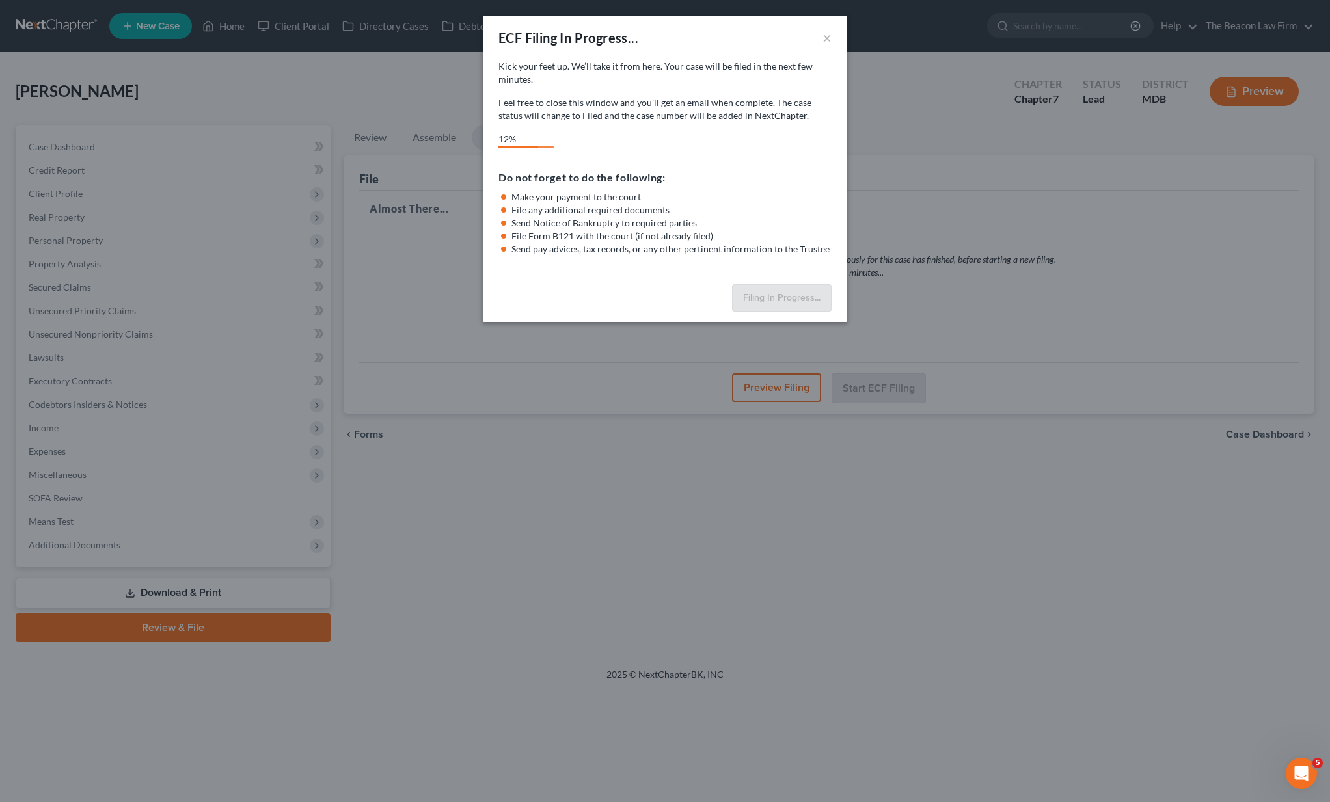
select select "1"
